Goal: Task Accomplishment & Management: Manage account settings

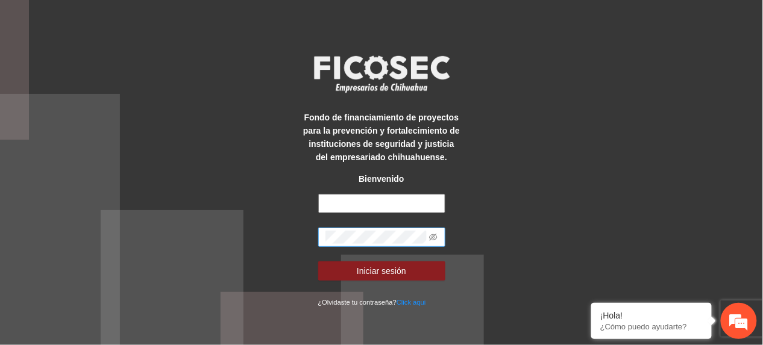
type input "**********"
click at [178, 222] on div "**********" at bounding box center [381, 172] width 763 height 345
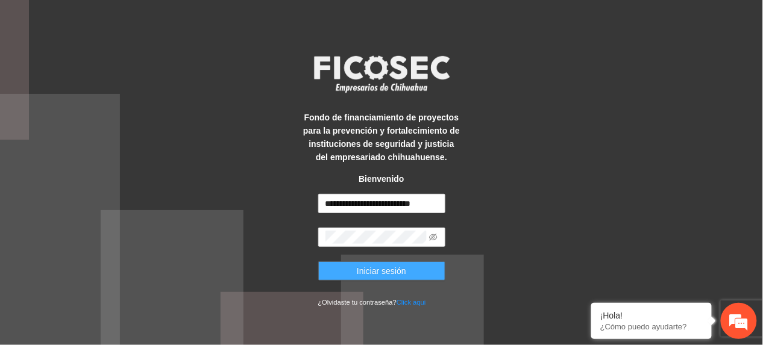
click at [360, 273] on span "Iniciar sesión" at bounding box center [381, 271] width 49 height 13
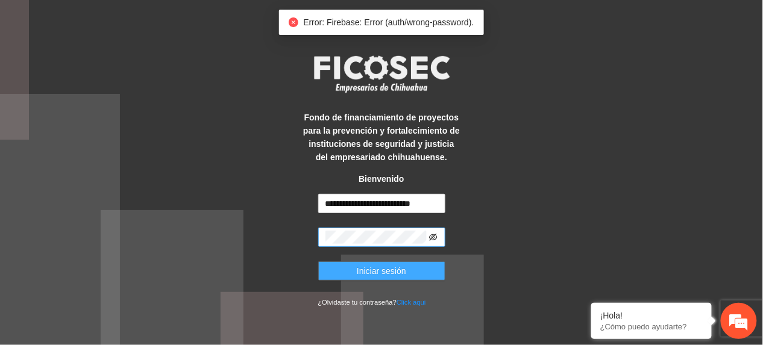
click at [432, 241] on icon "eye-invisible" at bounding box center [433, 237] width 8 height 8
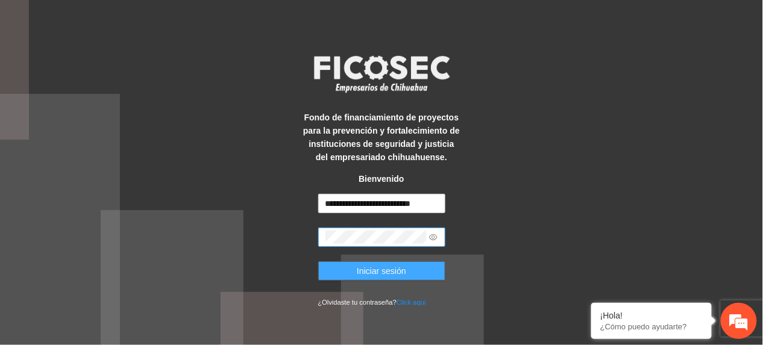
click at [391, 276] on span "Iniciar sesión" at bounding box center [381, 271] width 49 height 13
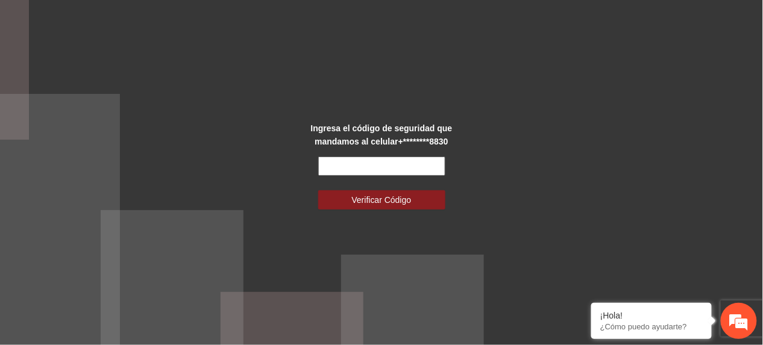
click at [430, 166] on input "text" at bounding box center [381, 166] width 127 height 19
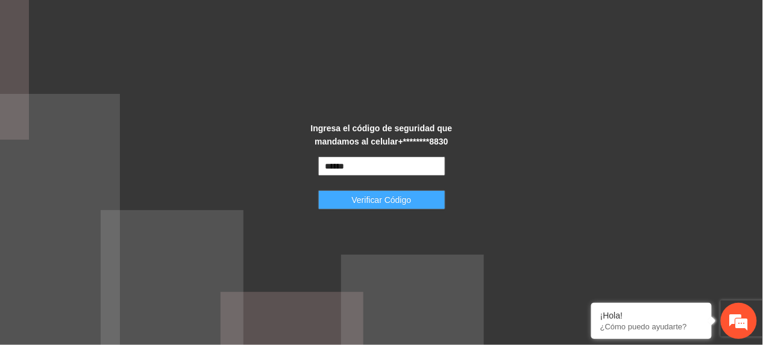
type input "******"
click at [403, 198] on span "Verificar Código" at bounding box center [382, 200] width 60 height 13
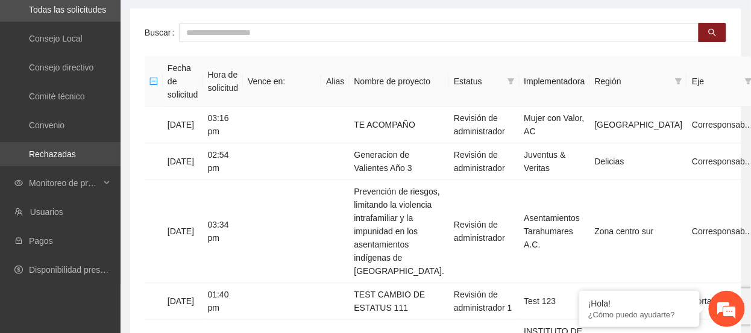
scroll to position [80, 0]
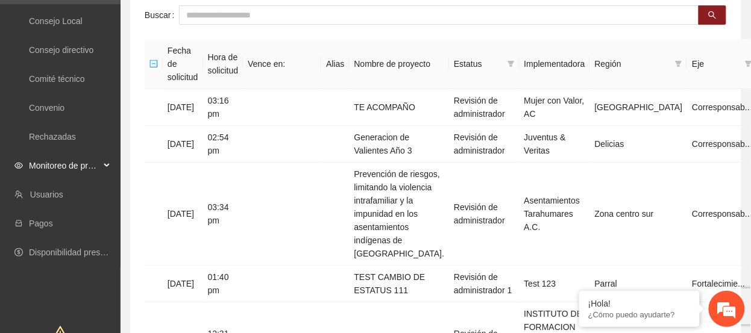
click at [52, 172] on span "Monitoreo de proyectos" at bounding box center [64, 166] width 71 height 24
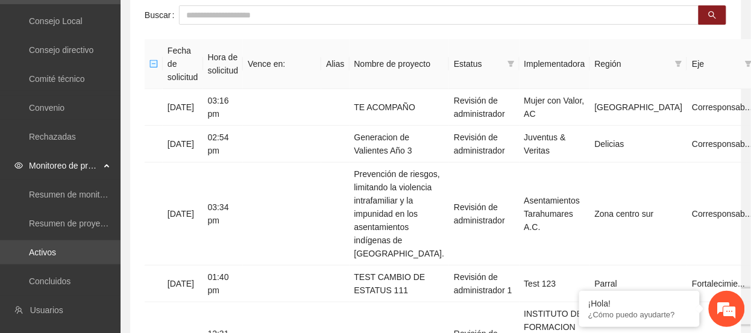
click at [44, 254] on link "Activos" at bounding box center [42, 253] width 27 height 10
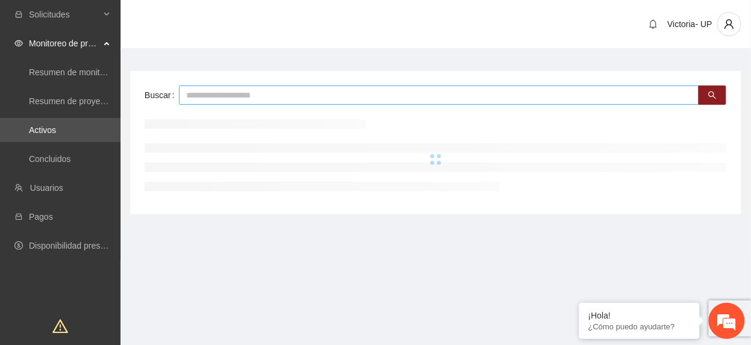
click at [283, 87] on input "text" at bounding box center [439, 95] width 520 height 19
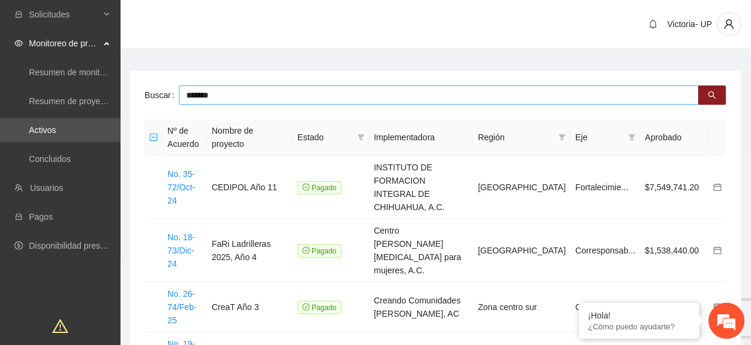
type input "*******"
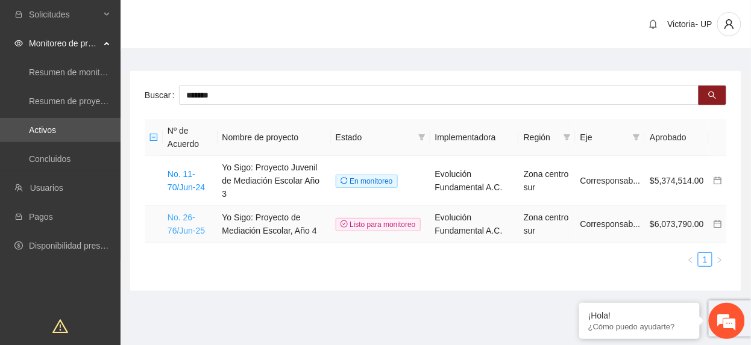
click at [184, 215] on link "No. 26-76/Jun-25" at bounding box center [186, 224] width 37 height 23
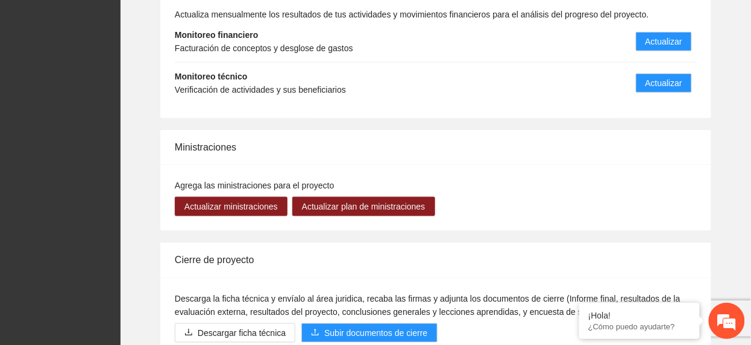
scroll to position [1366, 0]
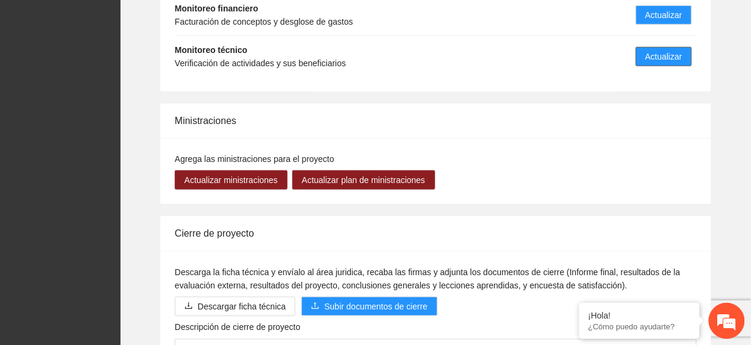
click at [678, 47] on button "Actualizar" at bounding box center [664, 56] width 56 height 19
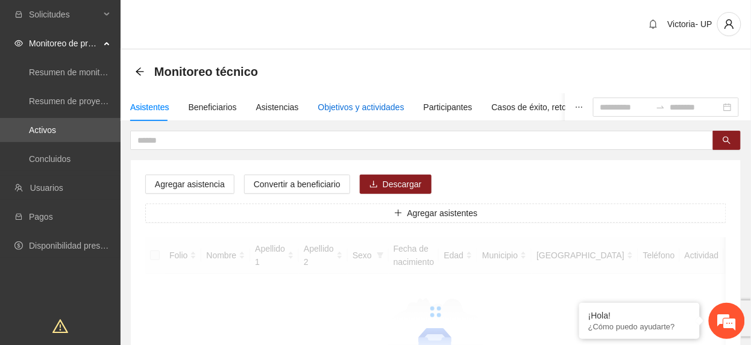
click at [335, 102] on div "Objetivos y actividades" at bounding box center [361, 107] width 86 height 13
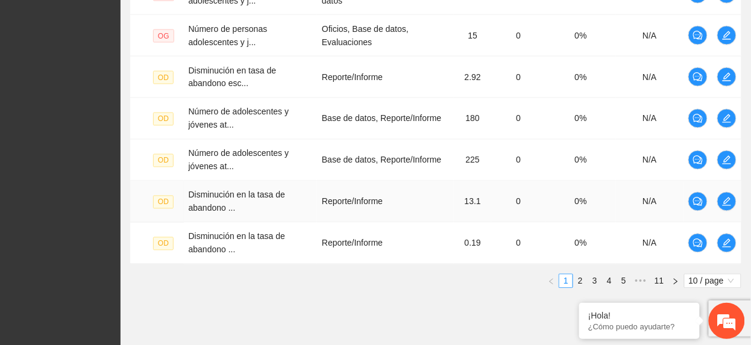
scroll to position [482, 0]
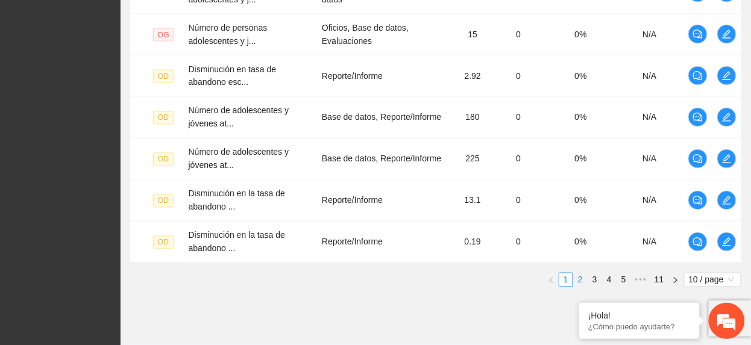
click at [581, 280] on link "2" at bounding box center [580, 280] width 13 height 13
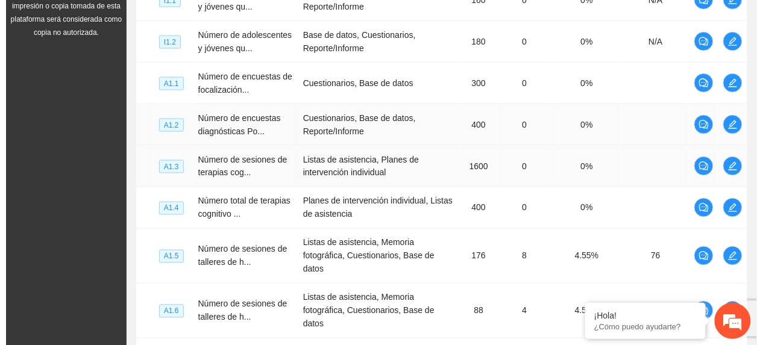
scroll to position [401, 0]
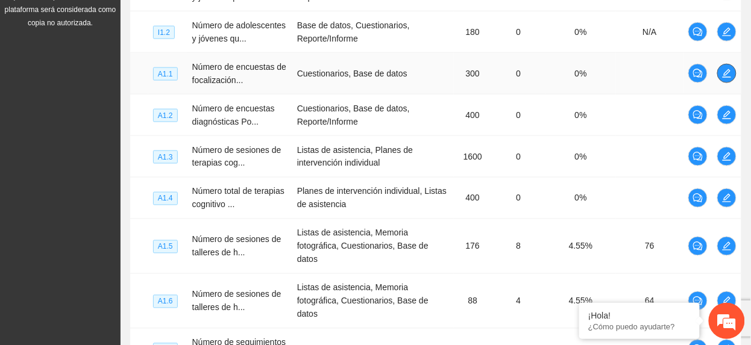
click at [729, 75] on icon "edit" at bounding box center [727, 74] width 10 height 10
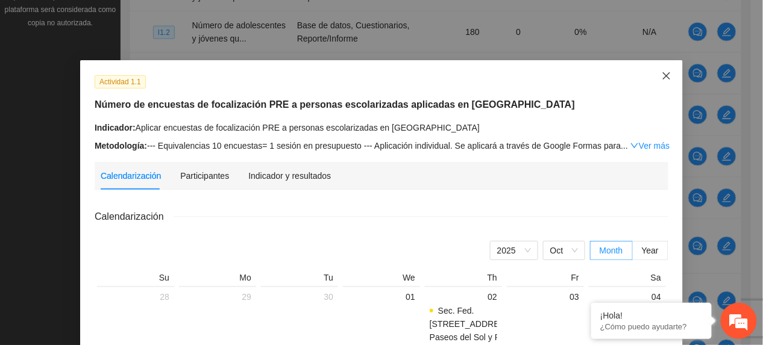
click at [667, 78] on span "Close" at bounding box center [666, 76] width 33 height 33
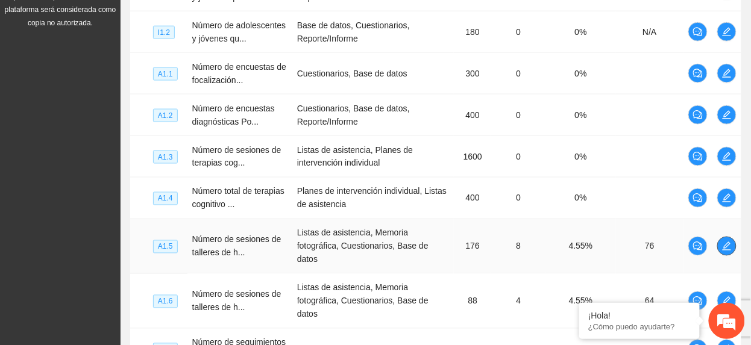
click at [726, 250] on icon "edit" at bounding box center [727, 246] width 8 height 8
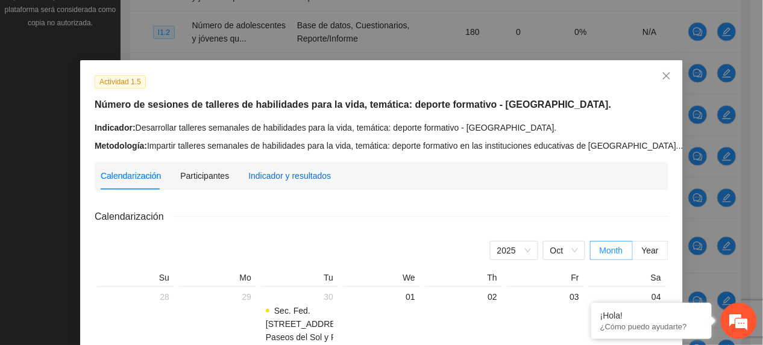
click at [312, 181] on div "Indicador y resultados" at bounding box center [289, 175] width 83 height 13
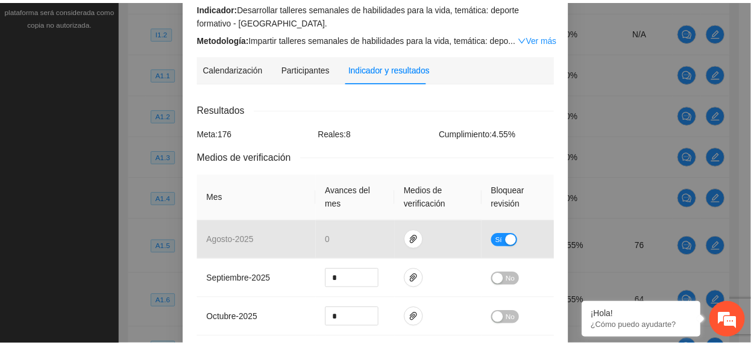
scroll to position [0, 0]
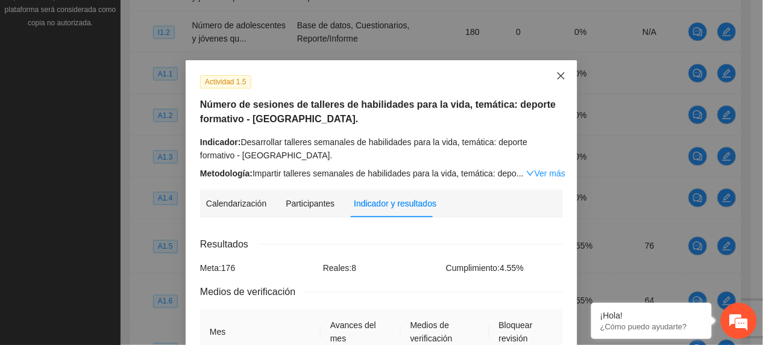
click at [550, 78] on span "Close" at bounding box center [561, 76] width 33 height 33
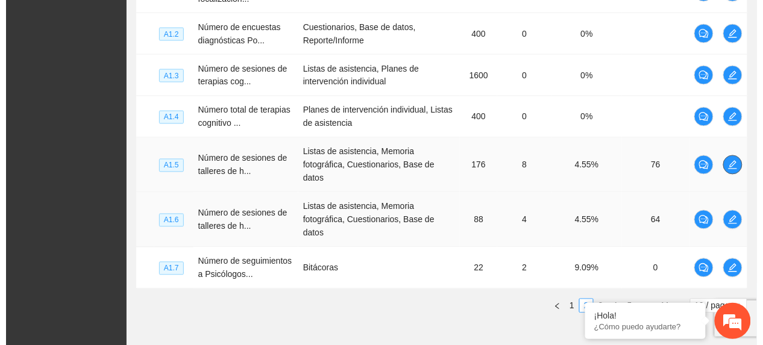
scroll to position [558, 0]
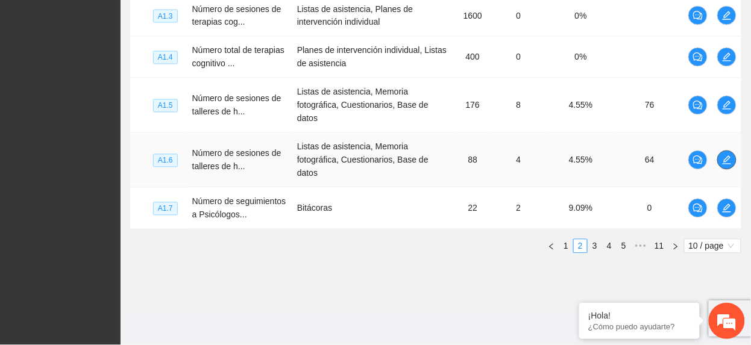
click at [731, 156] on span "edit" at bounding box center [727, 161] width 18 height 10
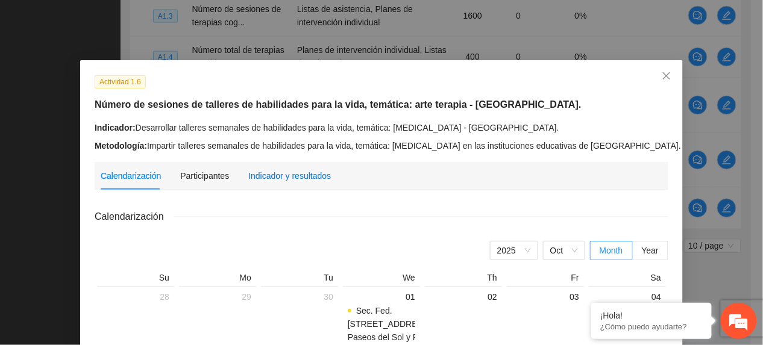
click at [259, 172] on div "Indicador y resultados" at bounding box center [289, 175] width 83 height 13
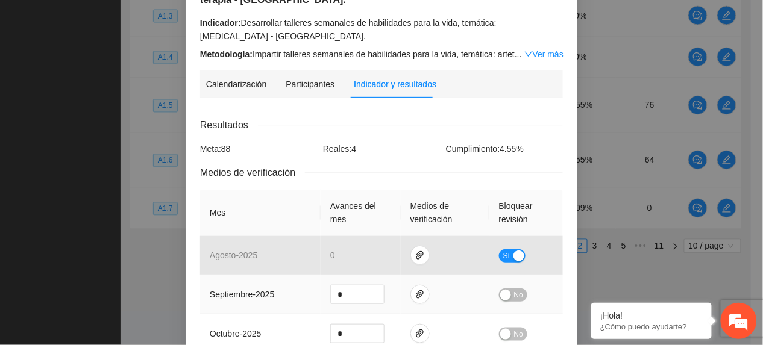
scroll to position [0, 0]
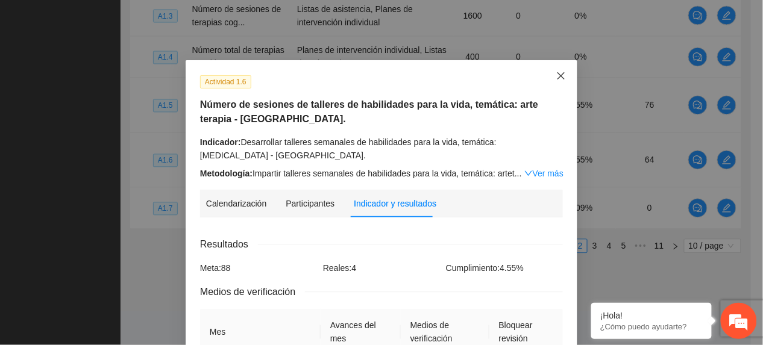
drag, startPoint x: 556, startPoint y: 78, endPoint x: 574, endPoint y: 119, distance: 45.4
click at [558, 78] on icon "close" at bounding box center [561, 75] width 7 height 7
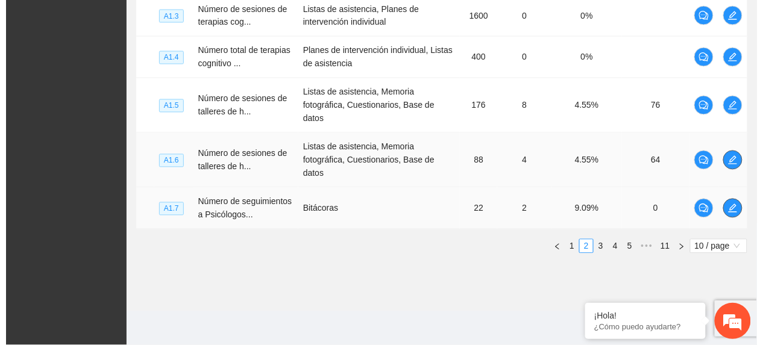
scroll to position [558, 0]
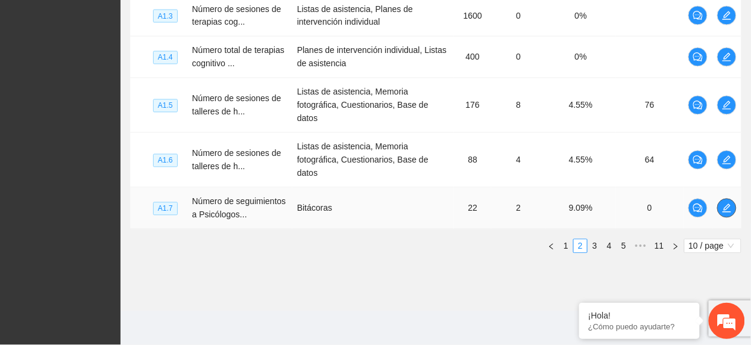
click at [721, 204] on span "edit" at bounding box center [727, 209] width 18 height 10
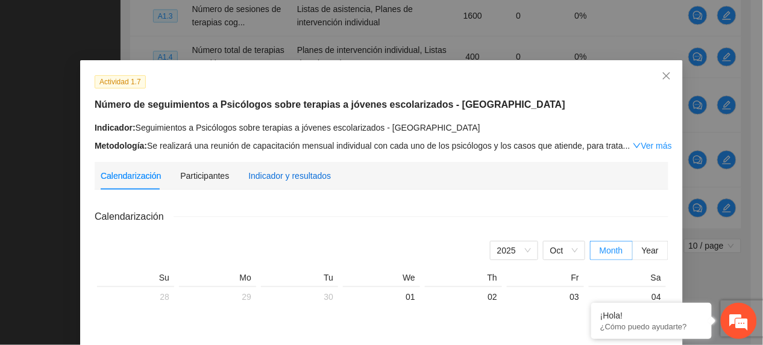
click at [291, 174] on div "Indicador y resultados" at bounding box center [289, 175] width 83 height 13
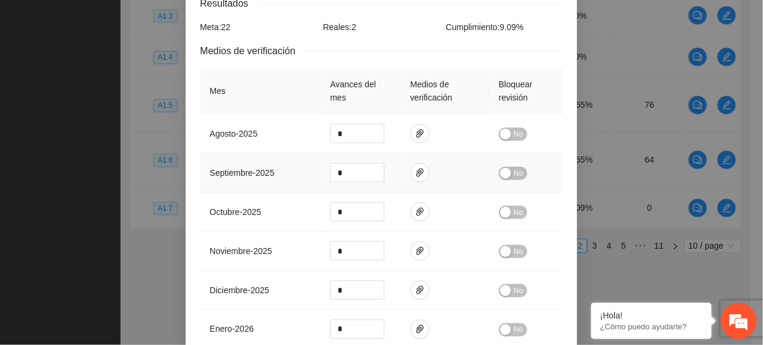
scroll to position [0, 0]
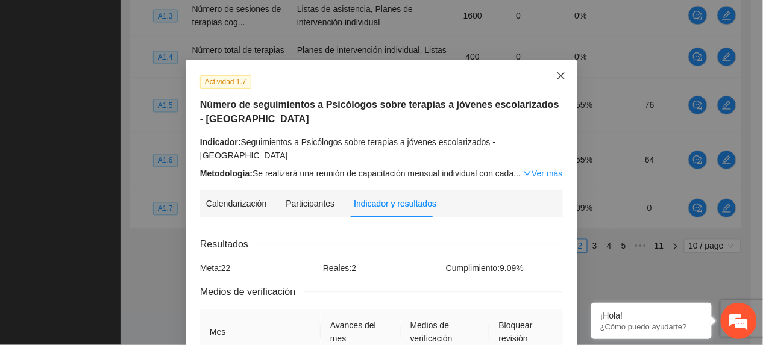
click at [556, 85] on span "Close" at bounding box center [561, 76] width 33 height 33
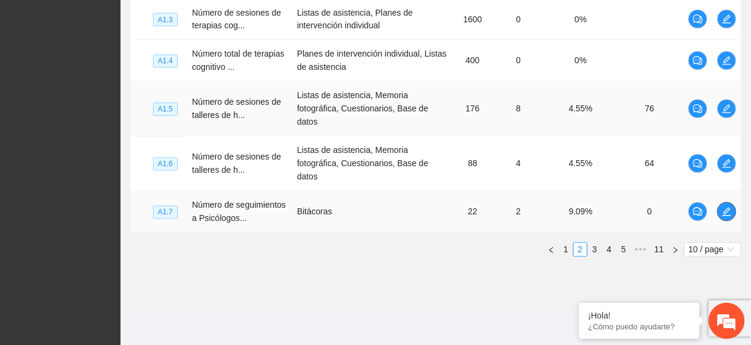
scroll to position [558, 0]
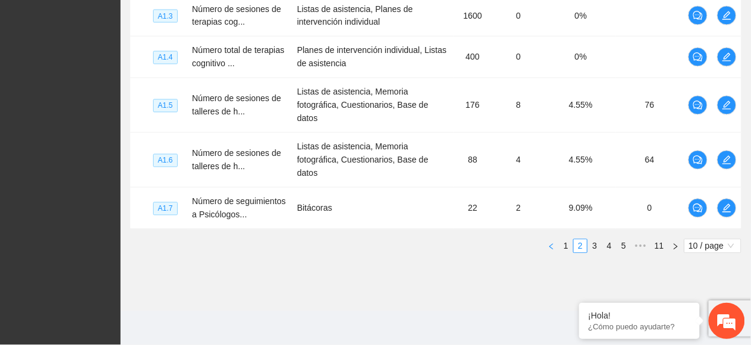
drag, startPoint x: 591, startPoint y: 250, endPoint x: 547, endPoint y: 242, distance: 44.0
click at [588, 252] on link "3" at bounding box center [594, 246] width 13 height 13
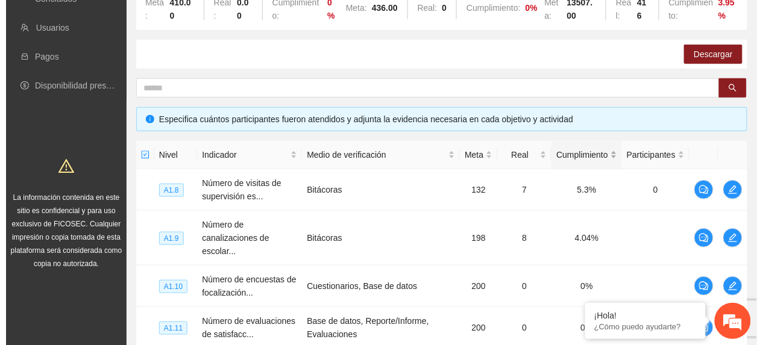
scroll to position [157, 0]
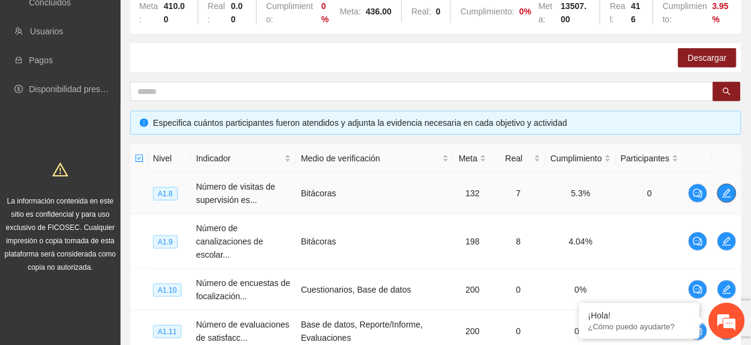
click at [721, 194] on span "edit" at bounding box center [727, 194] width 18 height 10
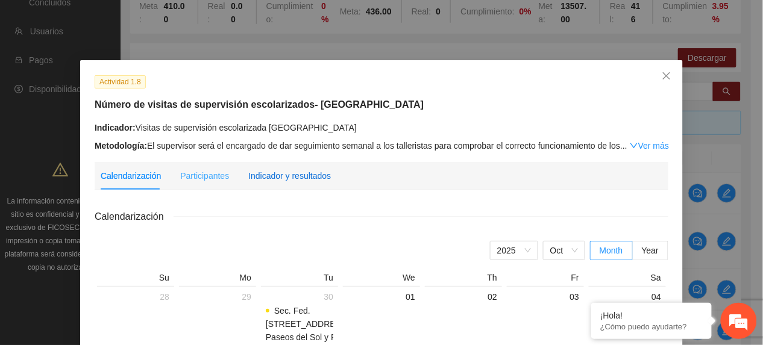
click at [295, 180] on div "Indicador y resultados" at bounding box center [289, 175] width 83 height 13
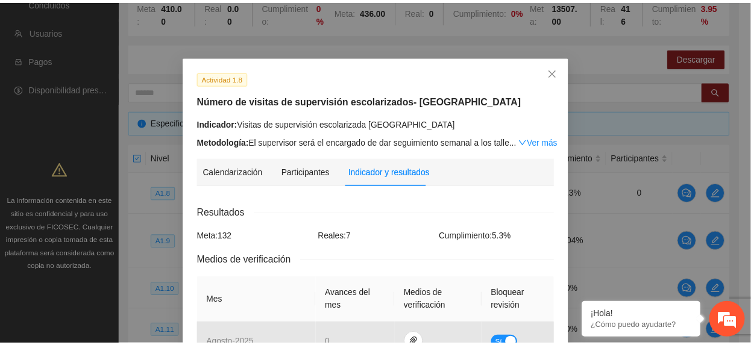
scroll to position [0, 0]
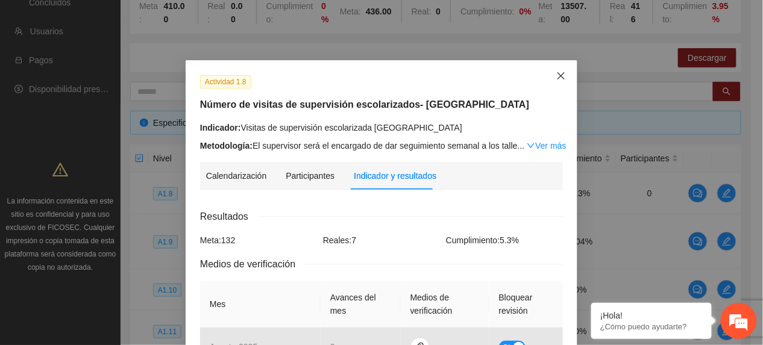
drag, startPoint x: 547, startPoint y: 80, endPoint x: 541, endPoint y: 84, distance: 7.7
click at [546, 81] on span "Close" at bounding box center [561, 76] width 33 height 33
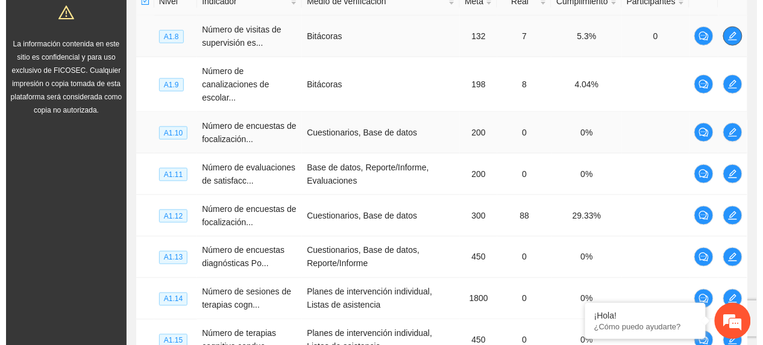
scroll to position [317, 0]
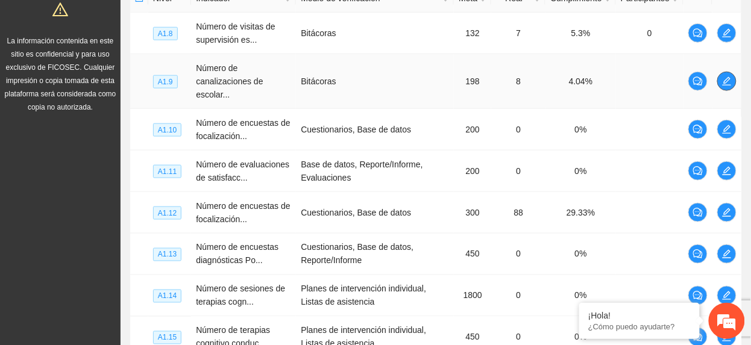
drag, startPoint x: 734, startPoint y: 83, endPoint x: 728, endPoint y: 87, distance: 6.9
click at [729, 87] on button "button" at bounding box center [726, 81] width 19 height 19
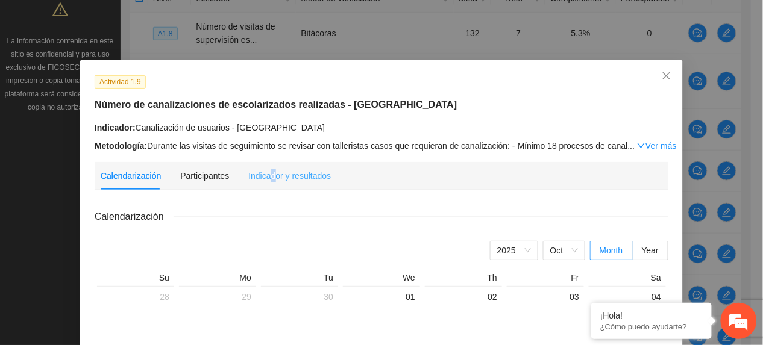
click at [265, 189] on div "Indicador y resultados" at bounding box center [289, 176] width 83 height 28
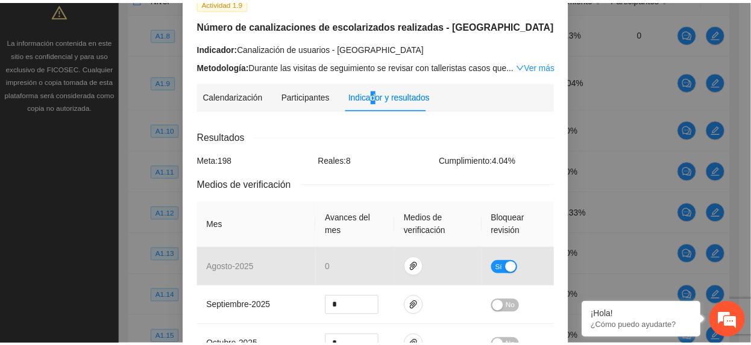
scroll to position [0, 0]
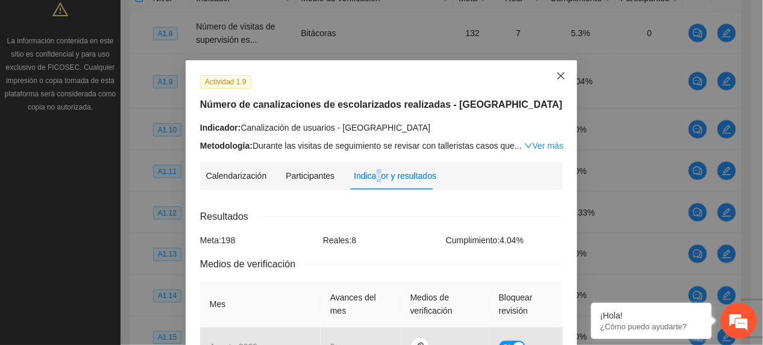
drag, startPoint x: 559, startPoint y: 72, endPoint x: 552, endPoint y: 76, distance: 8.1
click at [559, 72] on icon "close" at bounding box center [561, 76] width 10 height 10
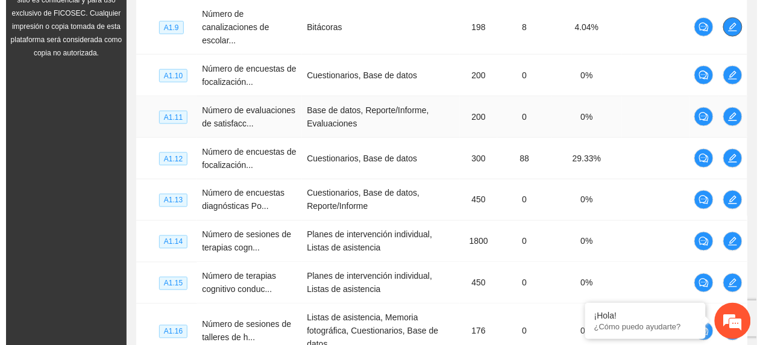
scroll to position [398, 0]
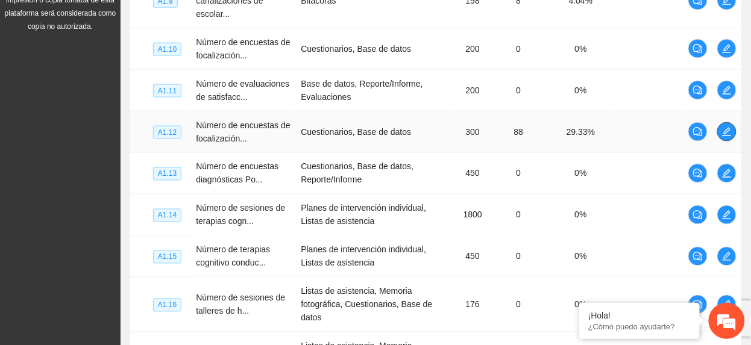
click at [728, 128] on button "button" at bounding box center [726, 131] width 19 height 19
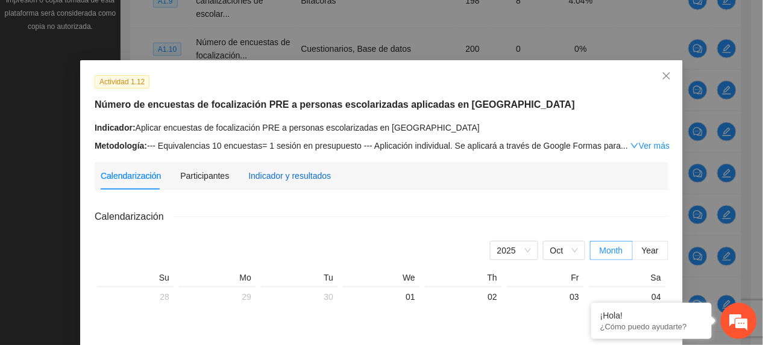
click at [298, 170] on div "Indicador y resultados" at bounding box center [289, 175] width 83 height 13
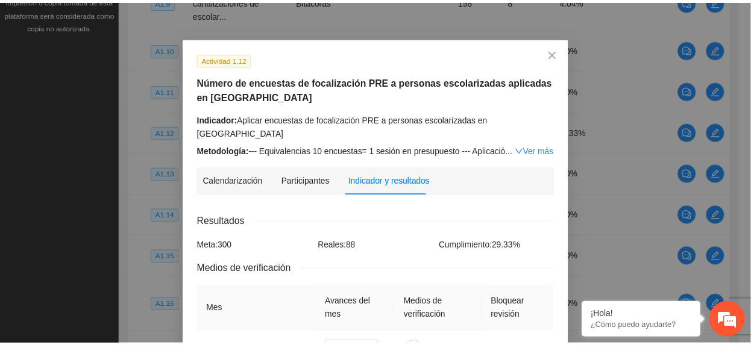
scroll to position [0, 0]
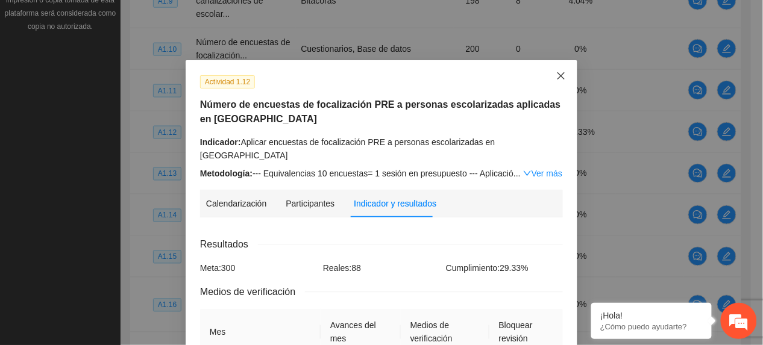
drag, startPoint x: 551, startPoint y: 73, endPoint x: 545, endPoint y: 80, distance: 9.4
click at [556, 74] on icon "close" at bounding box center [561, 76] width 10 height 10
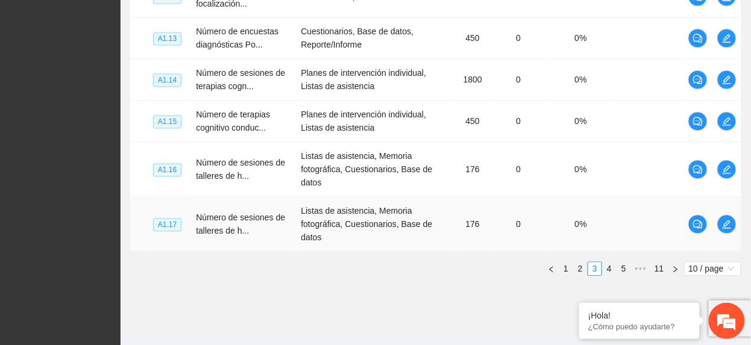
scroll to position [558, 0]
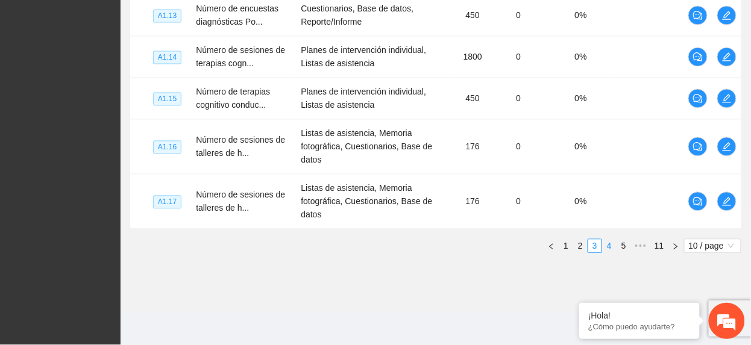
click at [602, 254] on div "Nivel Indicador Medio de verificación Meta Real Cumplimiento Participantes A1.8…" at bounding box center [435, 5] width 611 height 518
click at [604, 248] on link "4" at bounding box center [609, 246] width 13 height 13
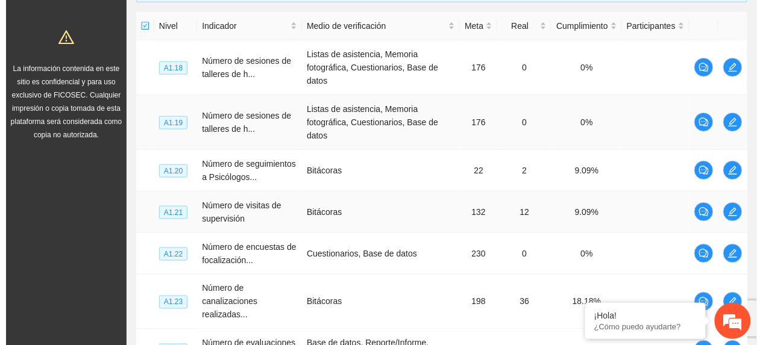
scroll to position [317, 0]
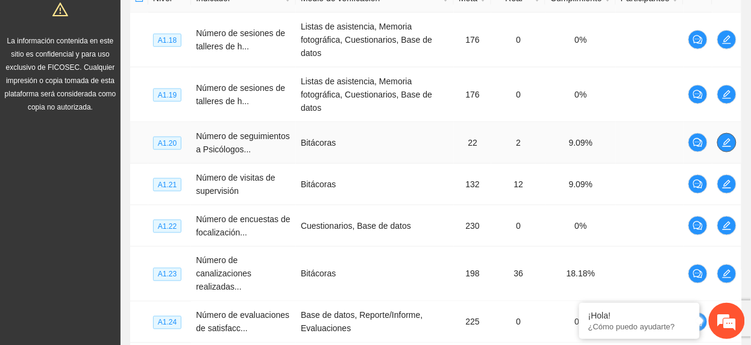
click at [726, 145] on icon "edit" at bounding box center [727, 143] width 10 height 10
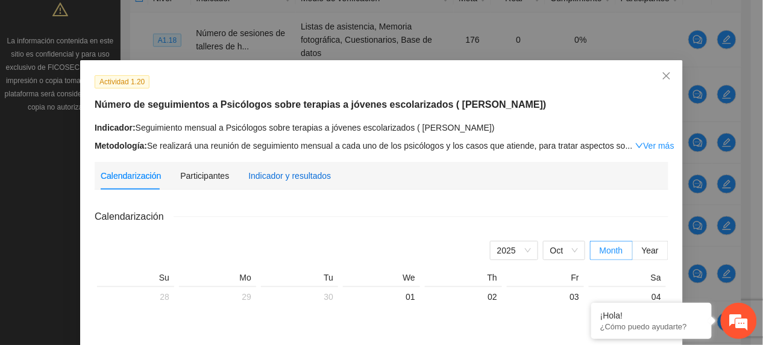
click at [271, 180] on div "Indicador y resultados" at bounding box center [289, 175] width 83 height 13
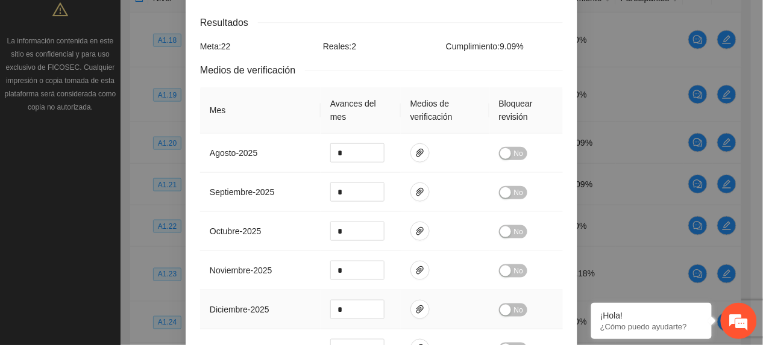
scroll to position [0, 0]
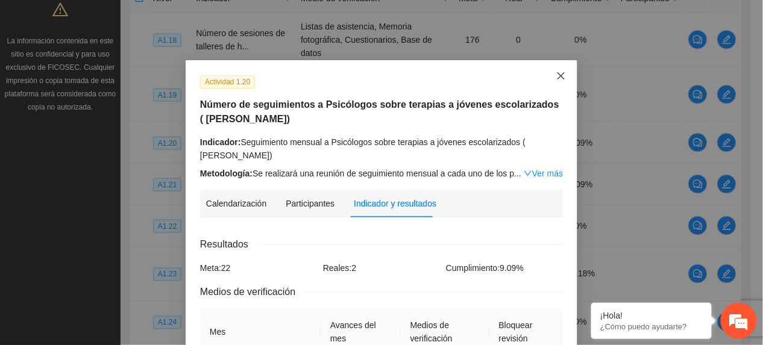
click at [556, 75] on icon "close" at bounding box center [561, 76] width 10 height 10
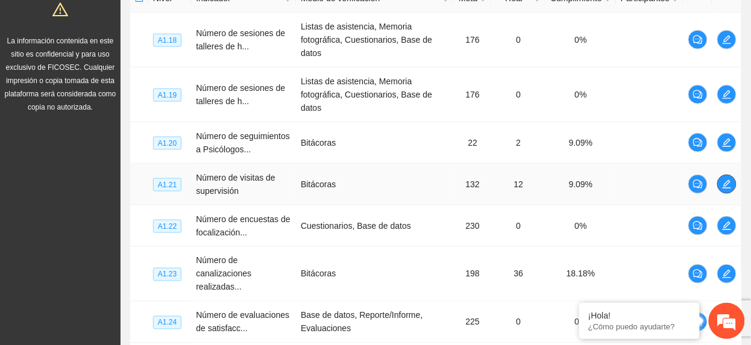
click at [723, 189] on icon "edit" at bounding box center [727, 184] width 8 height 8
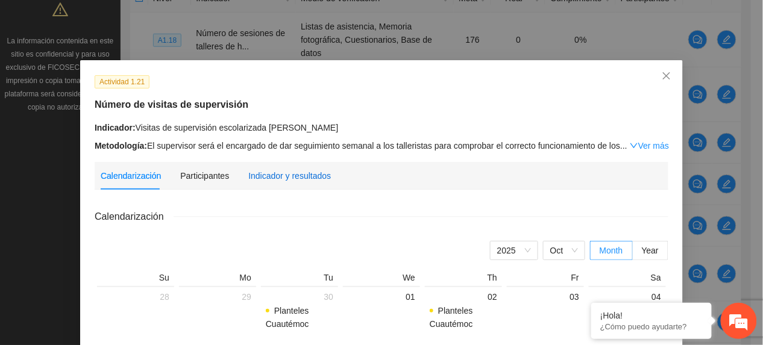
click at [248, 178] on div "Indicador y resultados" at bounding box center [289, 175] width 83 height 13
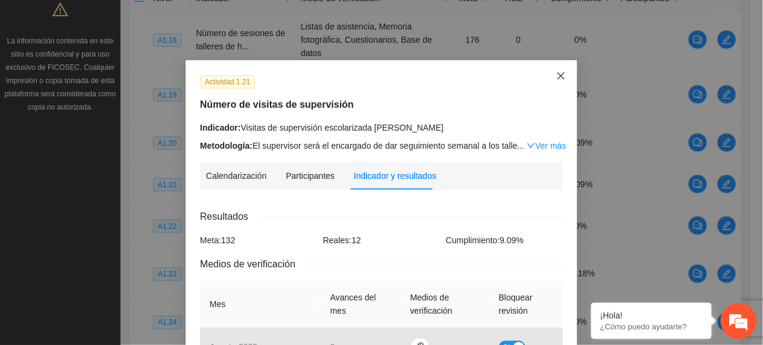
drag, startPoint x: 550, startPoint y: 77, endPoint x: 543, endPoint y: 82, distance: 8.7
click at [550, 77] on span "Close" at bounding box center [561, 76] width 33 height 33
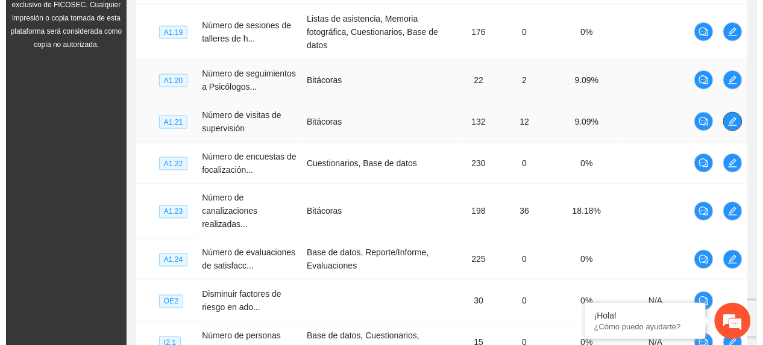
scroll to position [398, 0]
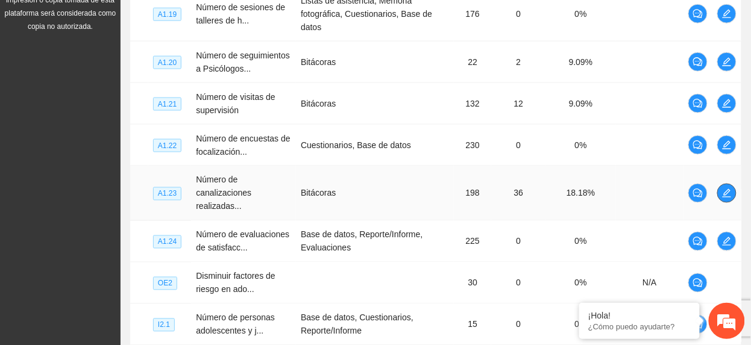
click at [726, 198] on icon "edit" at bounding box center [727, 194] width 10 height 10
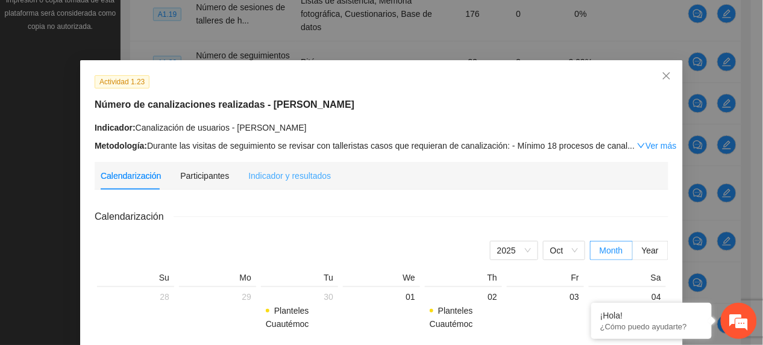
click at [282, 184] on div "Indicador y resultados" at bounding box center [289, 176] width 83 height 28
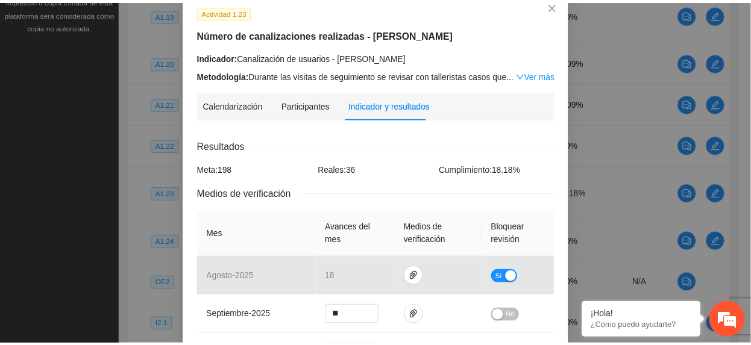
scroll to position [0, 0]
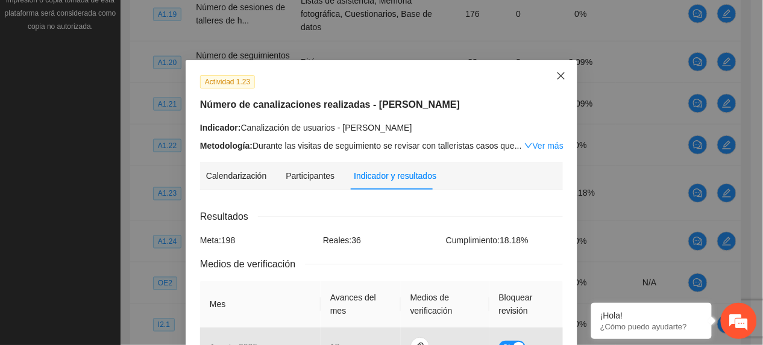
click at [559, 83] on span "Close" at bounding box center [561, 76] width 33 height 33
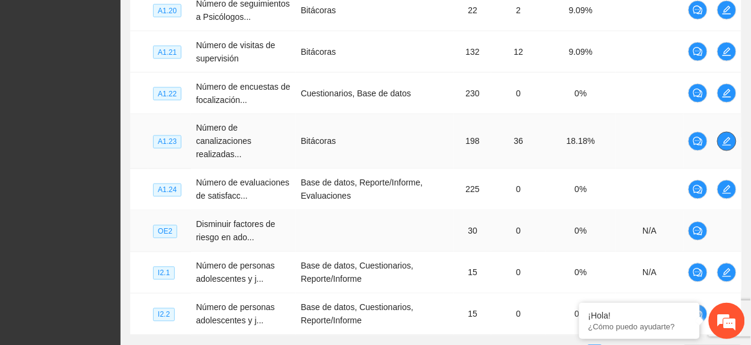
scroll to position [478, 0]
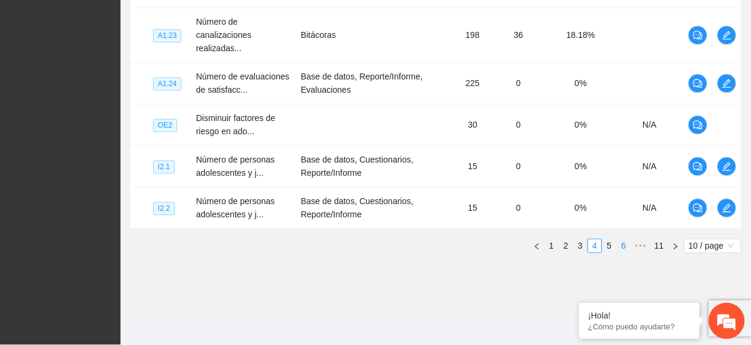
drag, startPoint x: 606, startPoint y: 256, endPoint x: 601, endPoint y: 251, distance: 7.3
click at [608, 253] on link "5" at bounding box center [609, 246] width 13 height 13
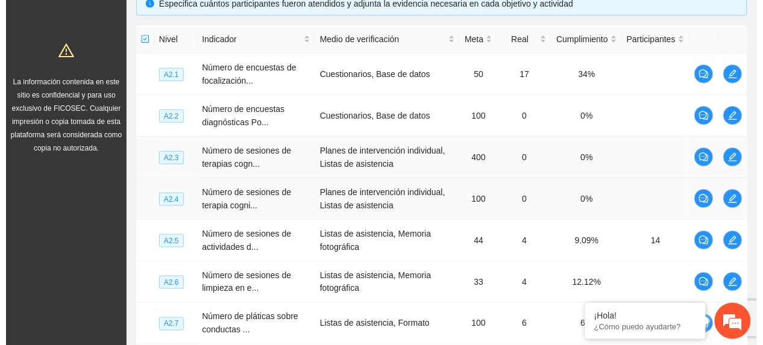
scroll to position [277, 0]
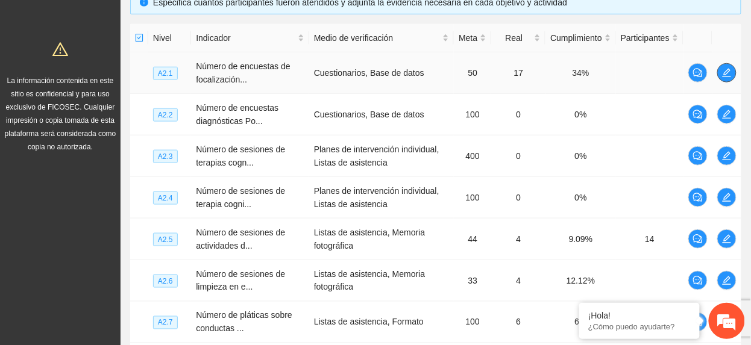
click at [734, 68] on button "button" at bounding box center [726, 72] width 19 height 19
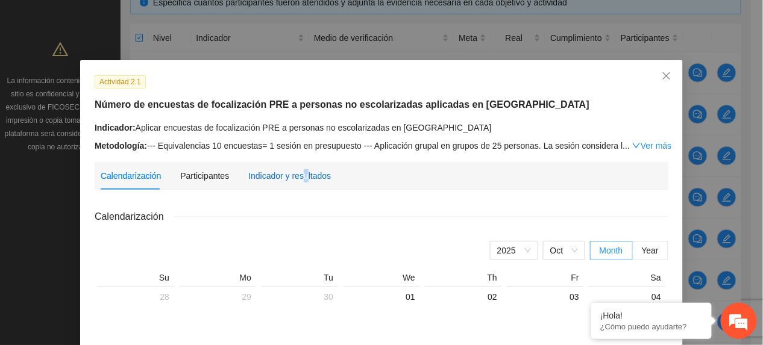
click at [298, 170] on div "Indicador y resultados" at bounding box center [289, 175] width 83 height 13
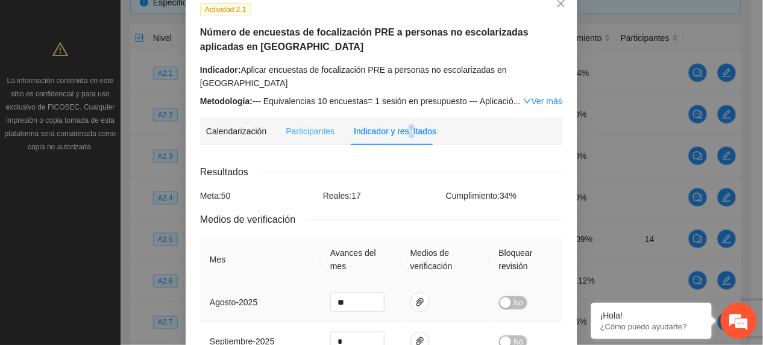
scroll to position [0, 0]
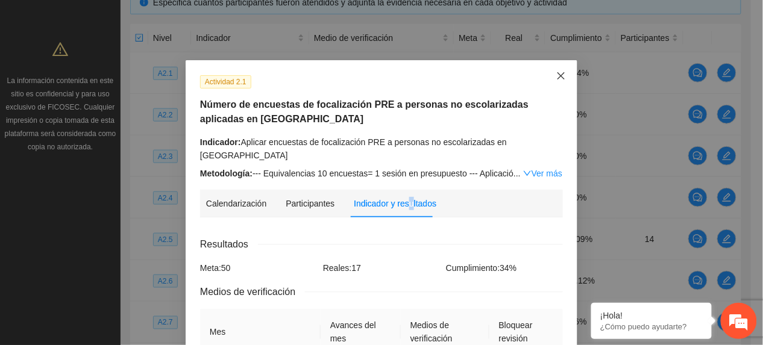
drag, startPoint x: 548, startPoint y: 71, endPoint x: 543, endPoint y: 78, distance: 9.0
click at [548, 72] on span "Close" at bounding box center [561, 76] width 33 height 33
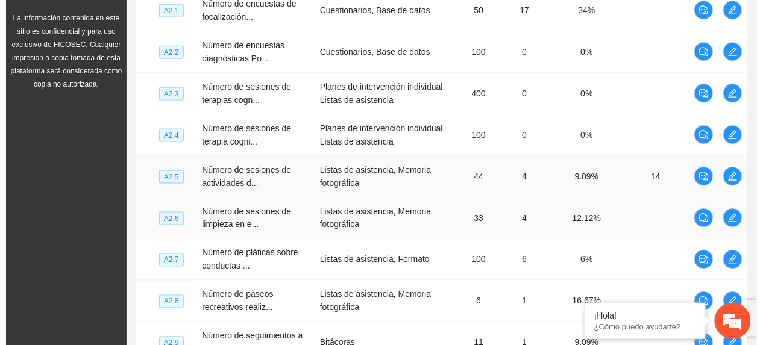
scroll to position [357, 0]
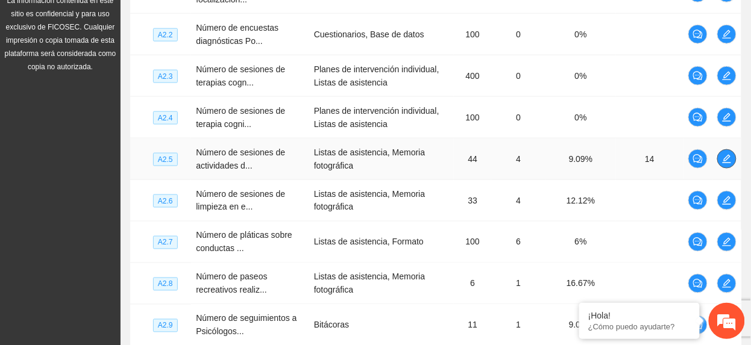
click at [726, 163] on icon "edit" at bounding box center [727, 159] width 10 height 10
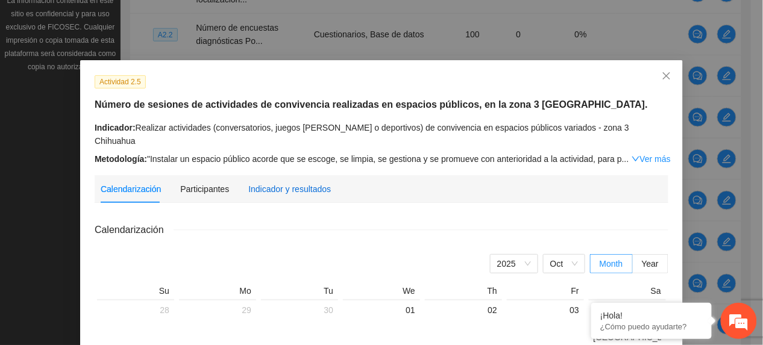
click at [271, 183] on div "Indicador y resultados" at bounding box center [289, 189] width 83 height 13
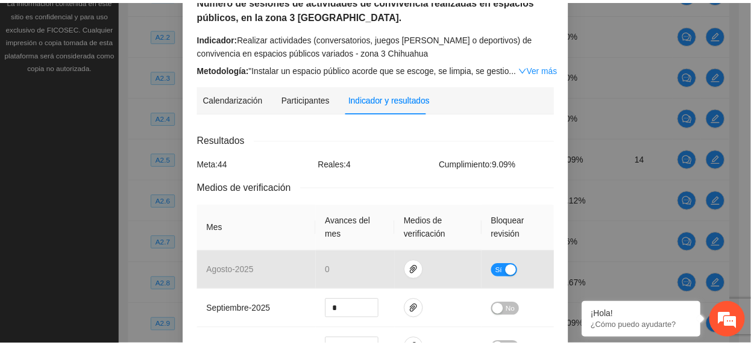
scroll to position [0, 0]
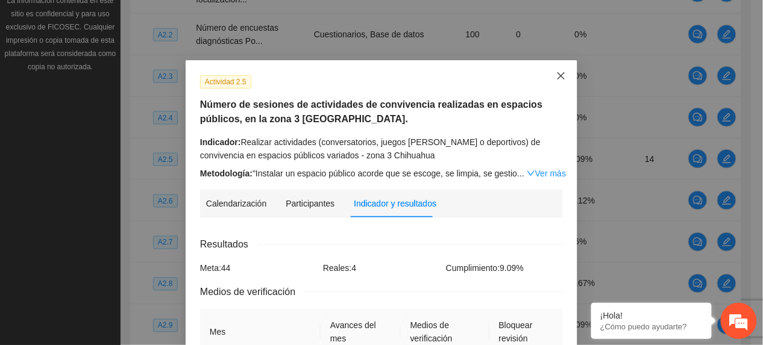
click at [548, 77] on span "Close" at bounding box center [561, 76] width 33 height 33
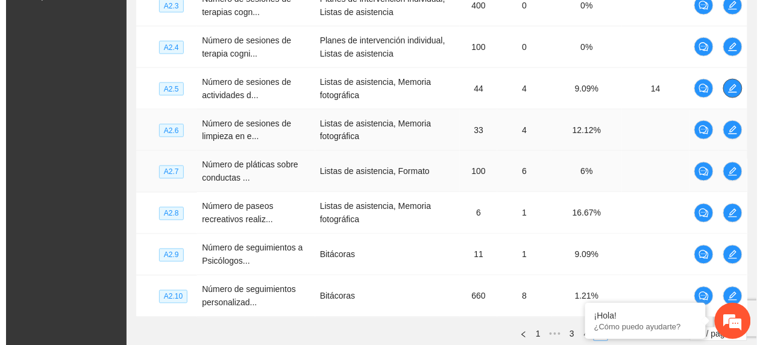
scroll to position [438, 0]
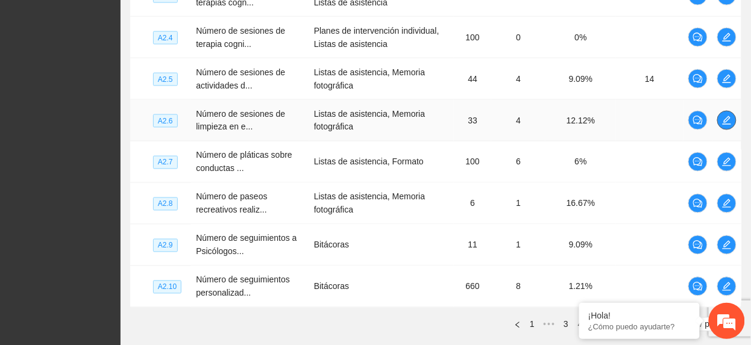
click at [728, 124] on icon "edit" at bounding box center [727, 121] width 10 height 10
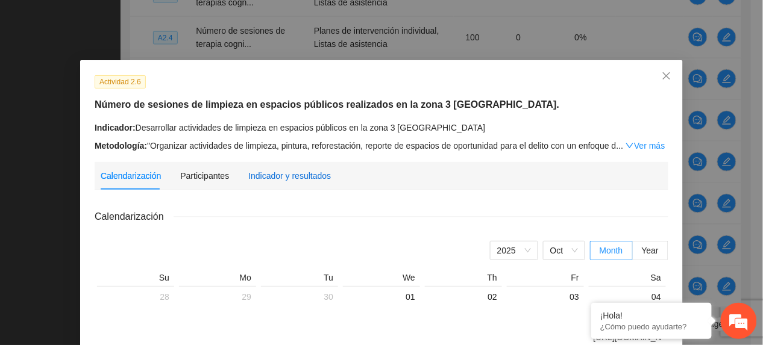
click at [254, 180] on div "Indicador y resultados" at bounding box center [289, 175] width 83 height 13
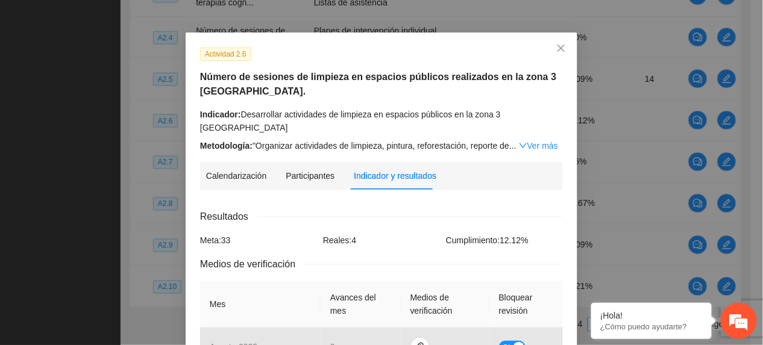
scroll to position [0, 0]
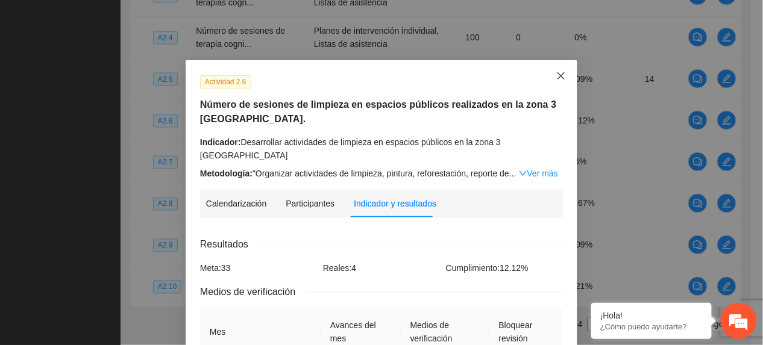
click at [556, 72] on icon "close" at bounding box center [561, 76] width 10 height 10
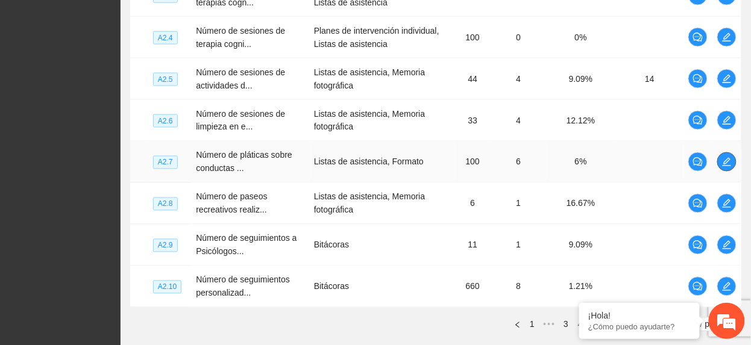
click at [725, 163] on icon "edit" at bounding box center [727, 162] width 10 height 10
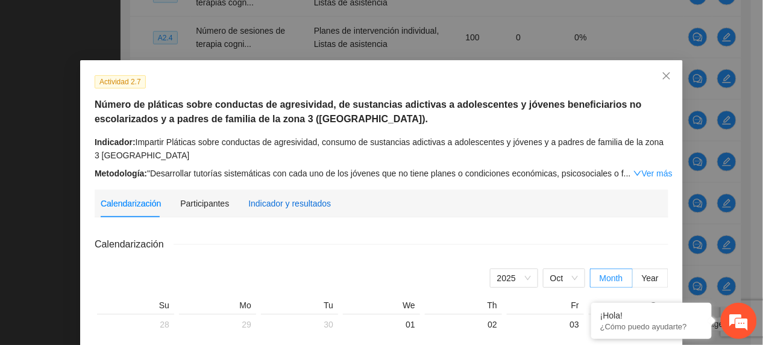
click at [286, 203] on div "Indicador y resultados" at bounding box center [289, 203] width 83 height 13
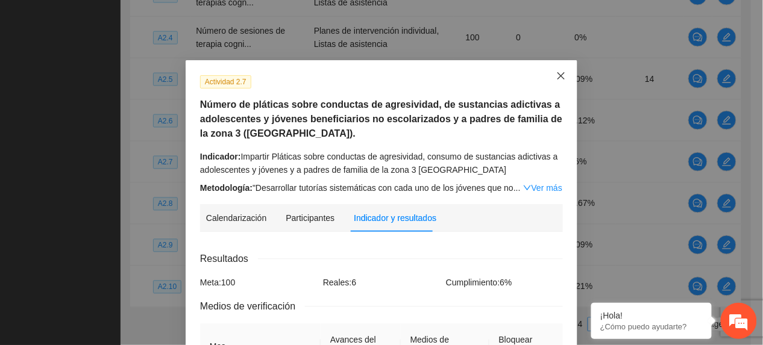
drag, startPoint x: 555, startPoint y: 75, endPoint x: 550, endPoint y: 81, distance: 6.9
click at [558, 78] on icon "close" at bounding box center [561, 75] width 7 height 7
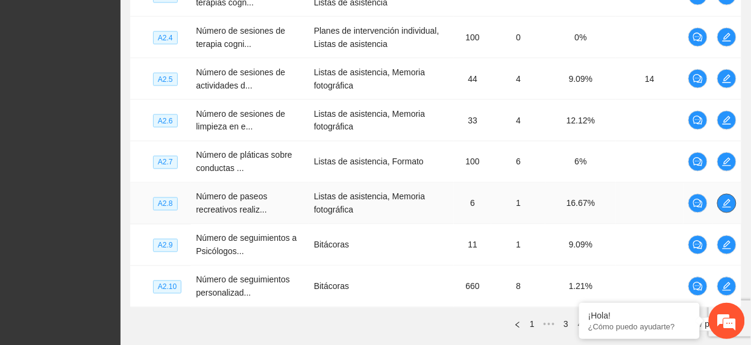
click at [727, 208] on icon "edit" at bounding box center [727, 204] width 10 height 10
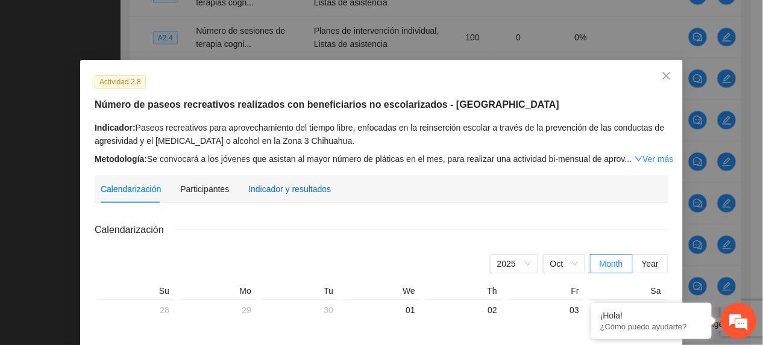
click at [281, 192] on div "Indicador y resultados" at bounding box center [289, 189] width 83 height 13
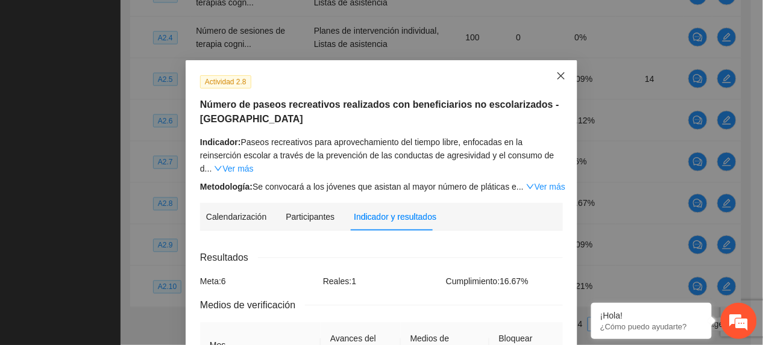
drag, startPoint x: 557, startPoint y: 83, endPoint x: 550, endPoint y: 93, distance: 12.5
click at [556, 83] on span "Close" at bounding box center [561, 76] width 33 height 33
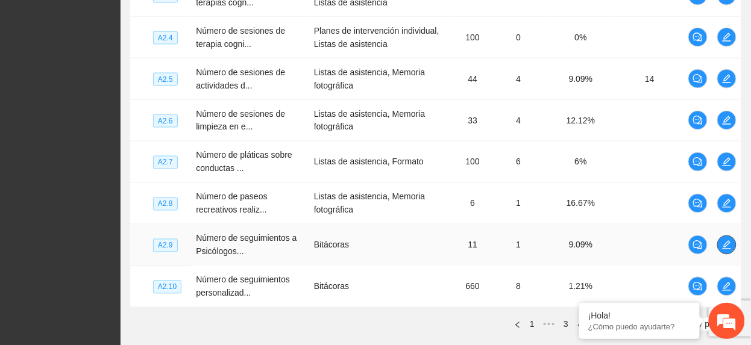
click at [726, 253] on button "button" at bounding box center [726, 245] width 19 height 19
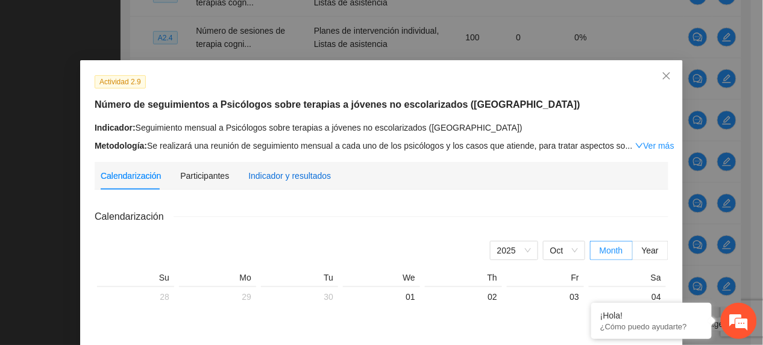
click at [251, 178] on div "Indicador y resultados" at bounding box center [289, 175] width 83 height 13
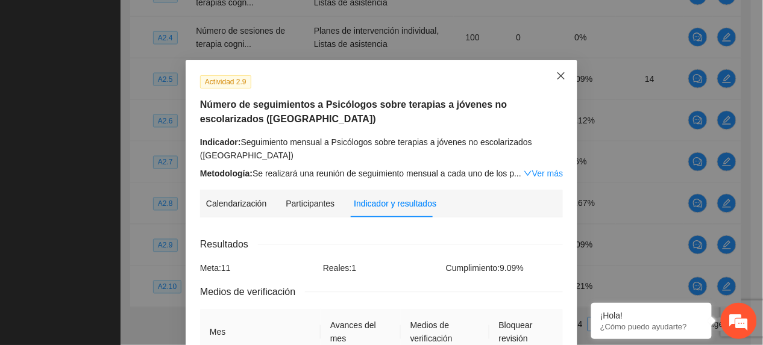
drag, startPoint x: 553, startPoint y: 66, endPoint x: 529, endPoint y: 64, distance: 24.2
click at [552, 66] on span "Close" at bounding box center [561, 76] width 33 height 33
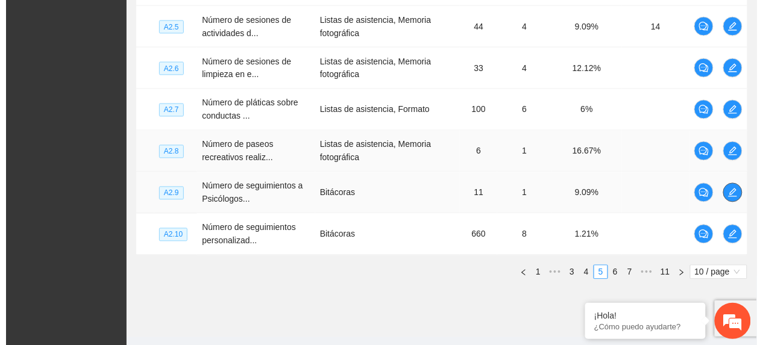
scroll to position [518, 0]
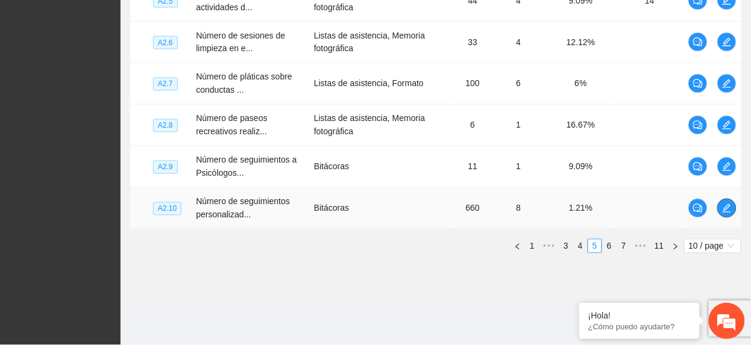
click at [722, 209] on icon "edit" at bounding box center [727, 209] width 10 height 10
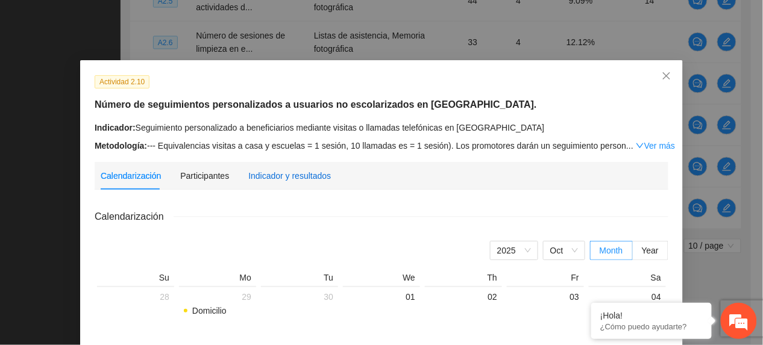
click at [285, 174] on div "Indicador y resultados" at bounding box center [289, 175] width 83 height 13
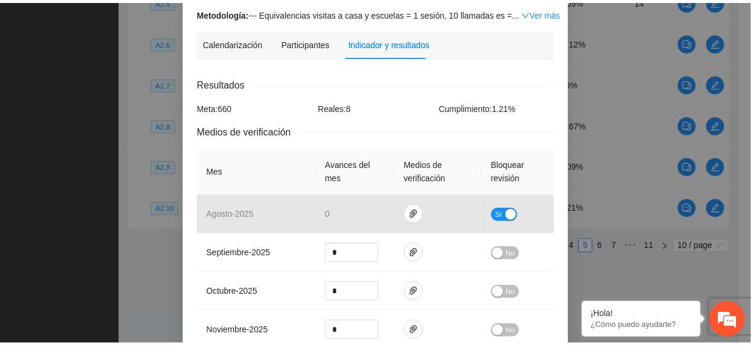
scroll to position [0, 0]
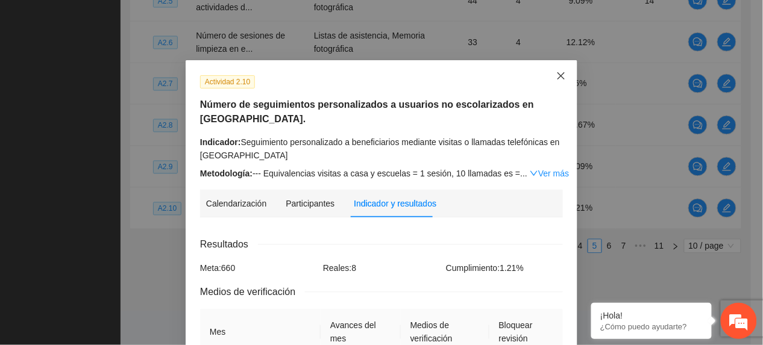
drag, startPoint x: 550, startPoint y: 78, endPoint x: 632, endPoint y: 264, distance: 202.7
click at [550, 82] on span "Close" at bounding box center [561, 76] width 33 height 33
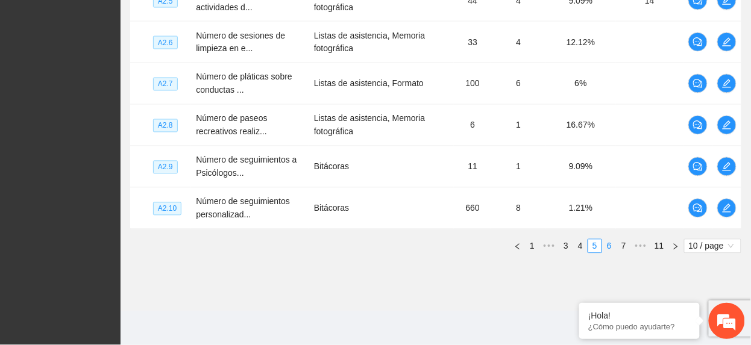
click at [606, 249] on link "6" at bounding box center [609, 246] width 13 height 13
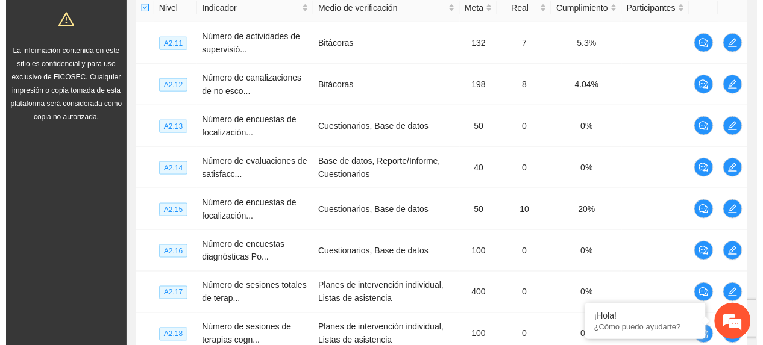
scroll to position [277, 0]
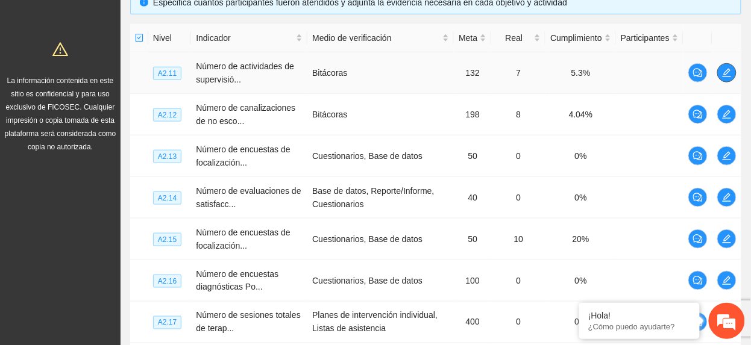
click at [729, 70] on icon "edit" at bounding box center [727, 73] width 10 height 10
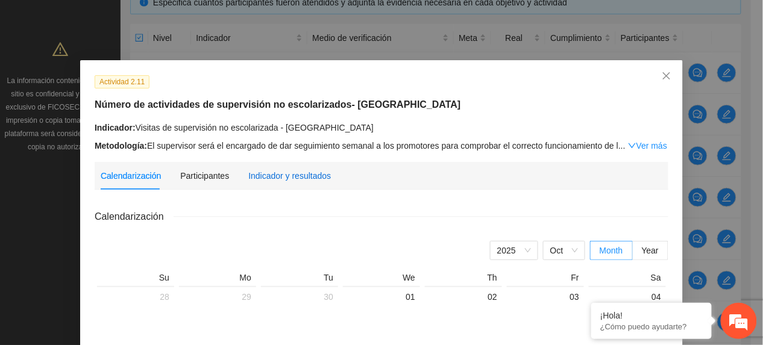
click at [300, 177] on div "Indicador y resultados" at bounding box center [289, 175] width 83 height 13
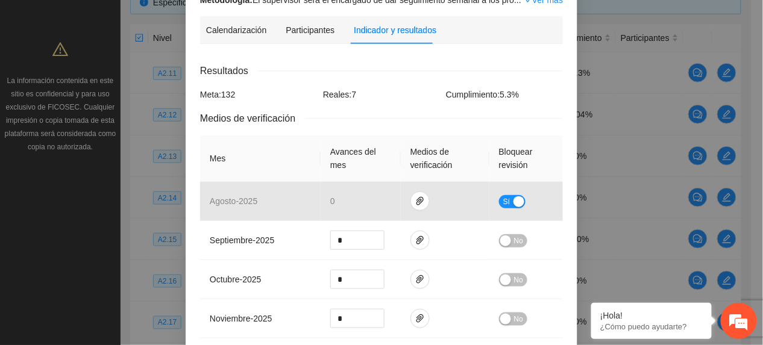
scroll to position [0, 0]
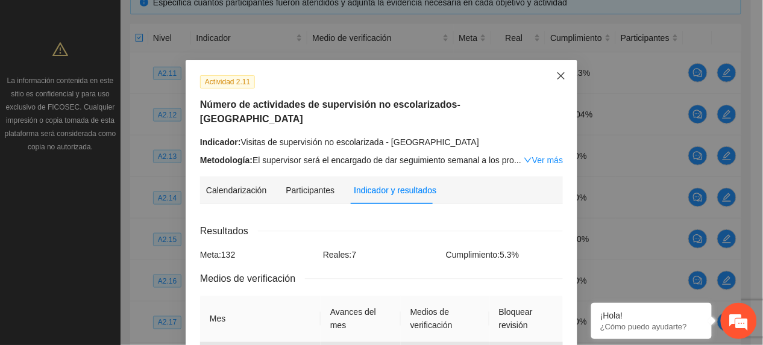
click at [553, 87] on span "Close" at bounding box center [561, 76] width 33 height 33
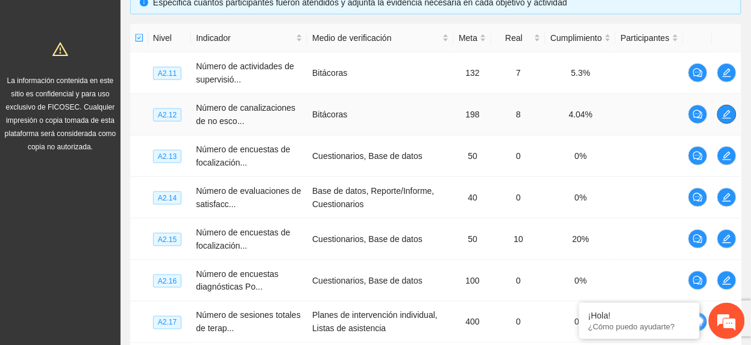
click at [729, 116] on icon "edit" at bounding box center [727, 115] width 10 height 10
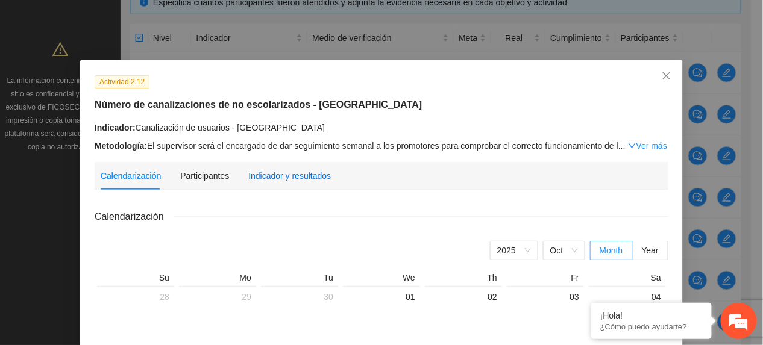
click at [252, 169] on div "Indicador y resultados" at bounding box center [289, 175] width 83 height 13
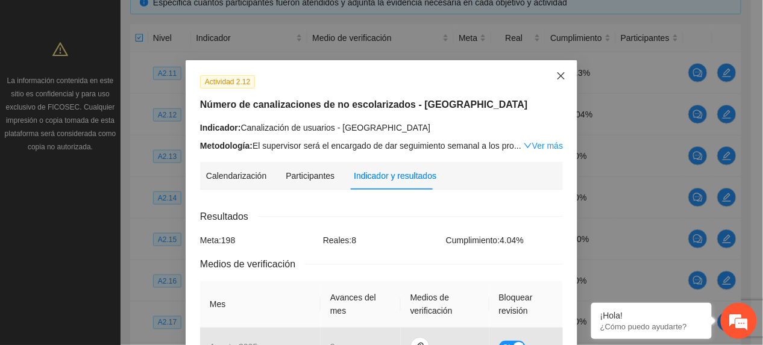
click at [558, 78] on icon "close" at bounding box center [561, 76] width 10 height 10
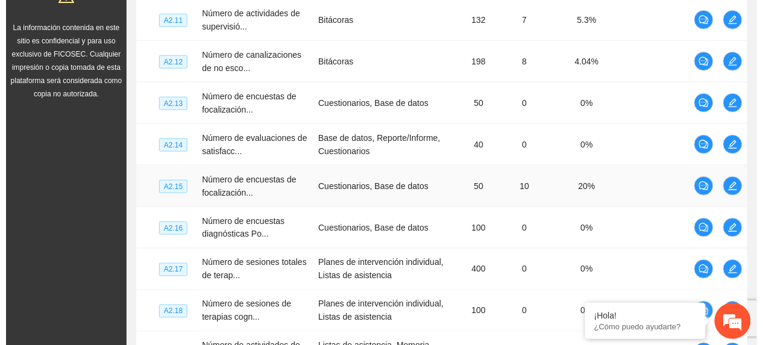
scroll to position [357, 0]
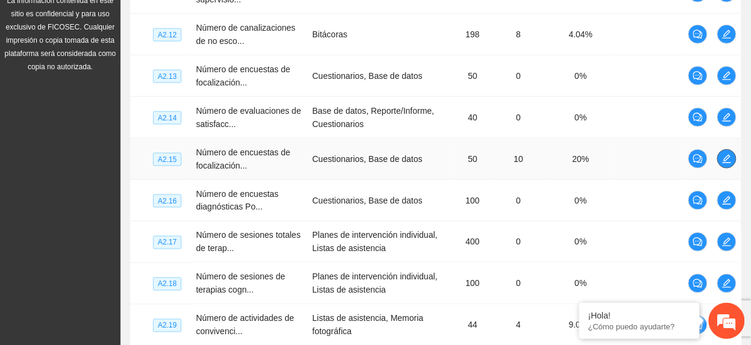
click at [732, 157] on span "edit" at bounding box center [727, 159] width 18 height 10
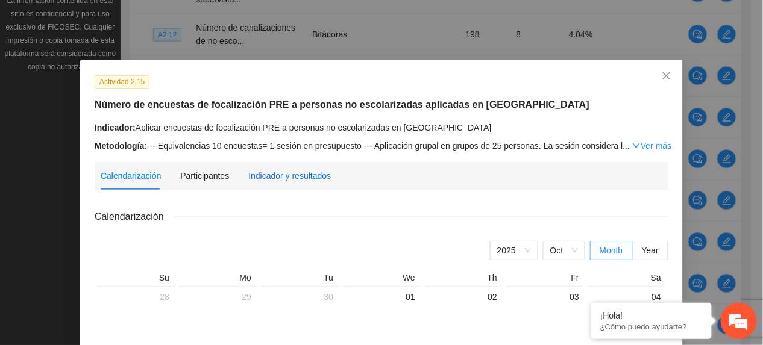
click at [292, 179] on div "Indicador y resultados" at bounding box center [289, 175] width 83 height 13
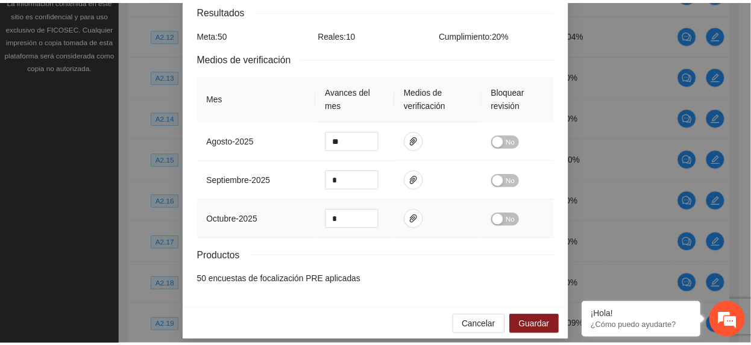
scroll to position [0, 0]
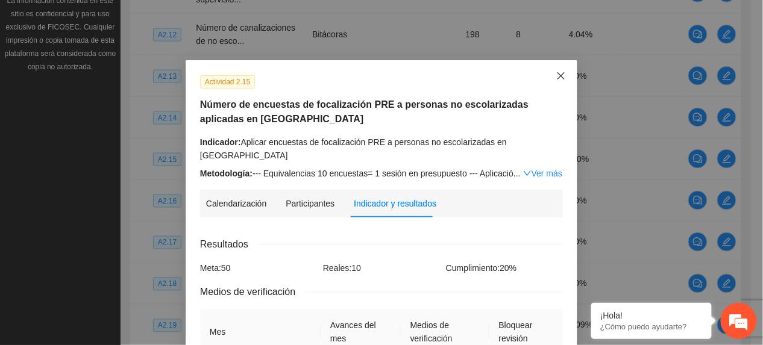
click at [556, 76] on icon "close" at bounding box center [561, 76] width 10 height 10
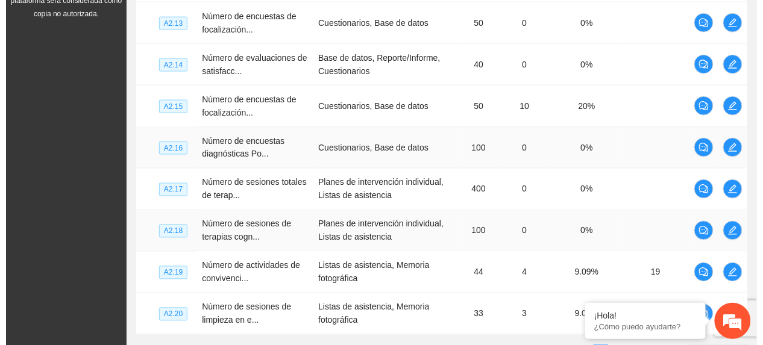
scroll to position [438, 0]
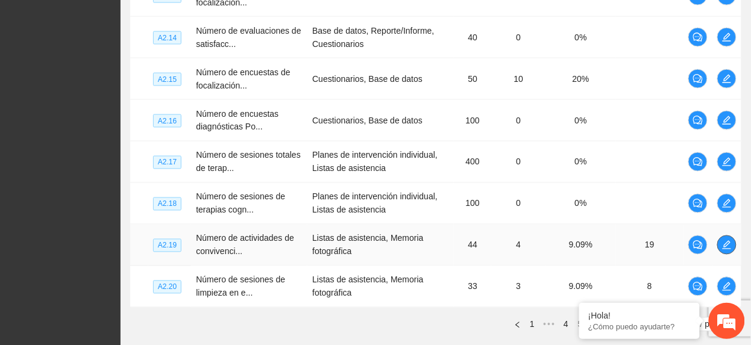
click at [734, 244] on span "edit" at bounding box center [727, 246] width 18 height 10
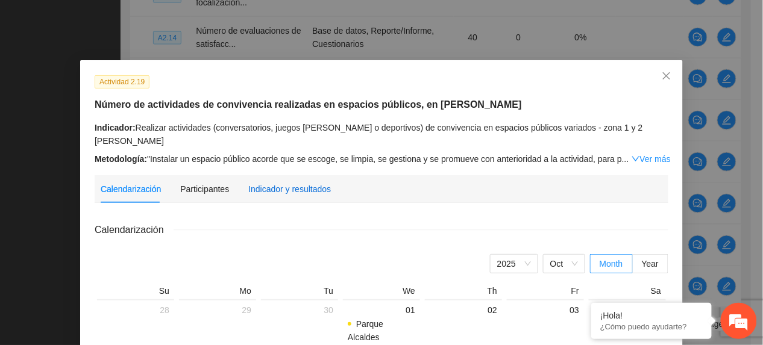
click at [288, 183] on div "Indicador y resultados" at bounding box center [289, 189] width 83 height 13
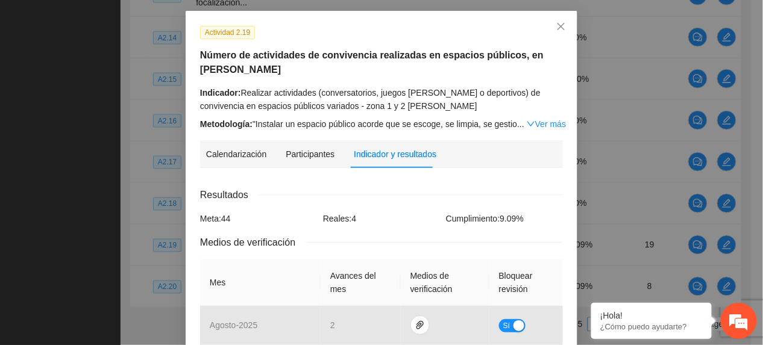
scroll to position [0, 0]
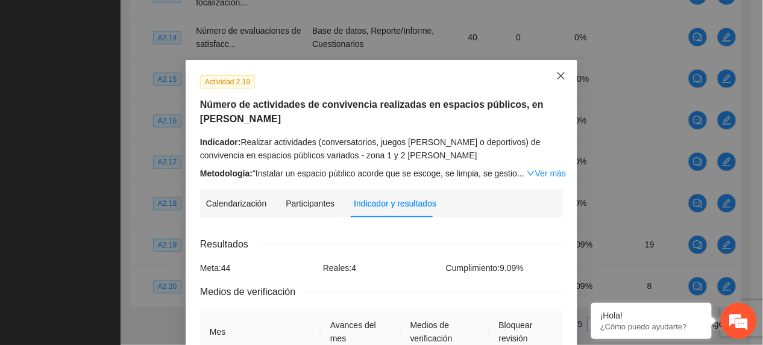
drag, startPoint x: 559, startPoint y: 65, endPoint x: 555, endPoint y: 71, distance: 7.3
click at [559, 66] on span "Close" at bounding box center [561, 76] width 33 height 33
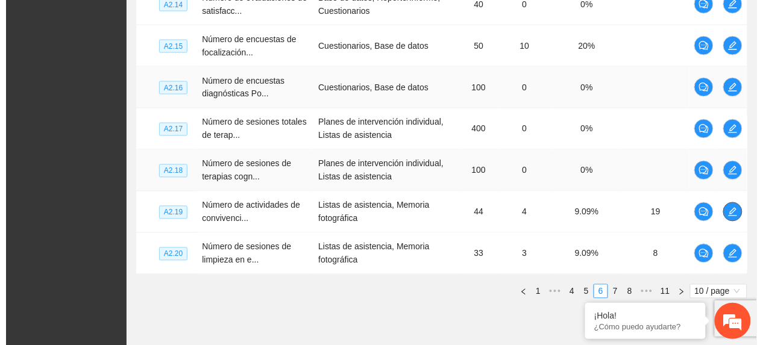
scroll to position [518, 0]
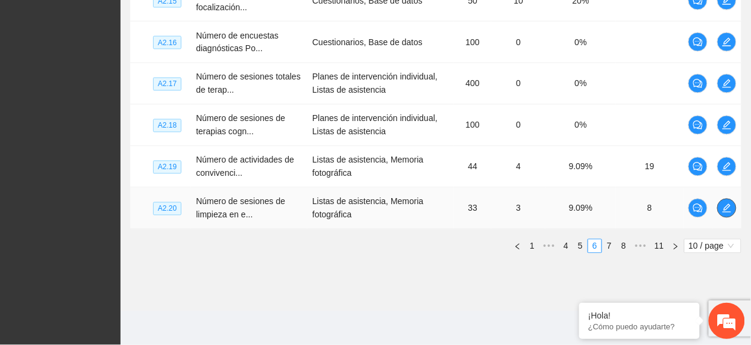
click at [726, 210] on icon "edit" at bounding box center [727, 208] width 8 height 8
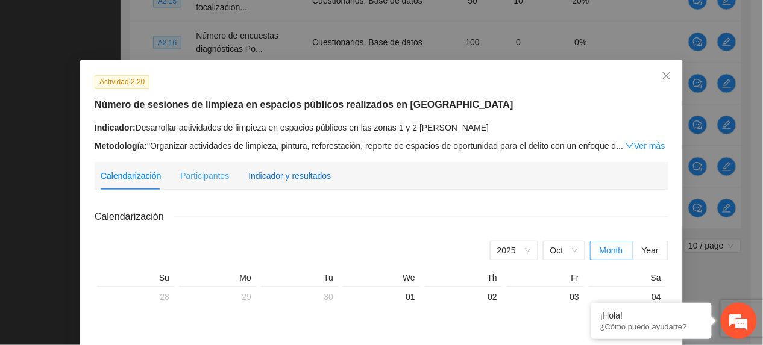
click at [290, 178] on div "Indicador y resultados" at bounding box center [289, 175] width 83 height 13
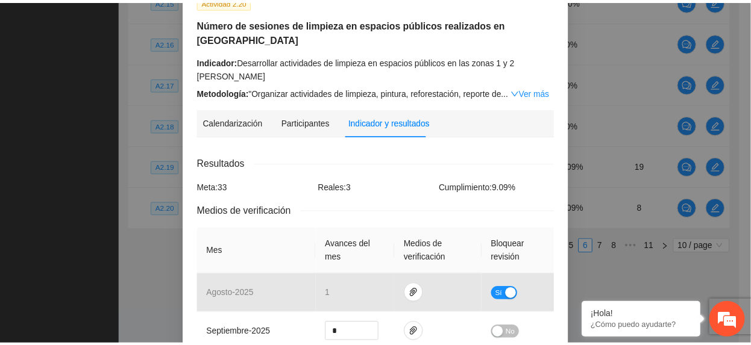
scroll to position [0, 0]
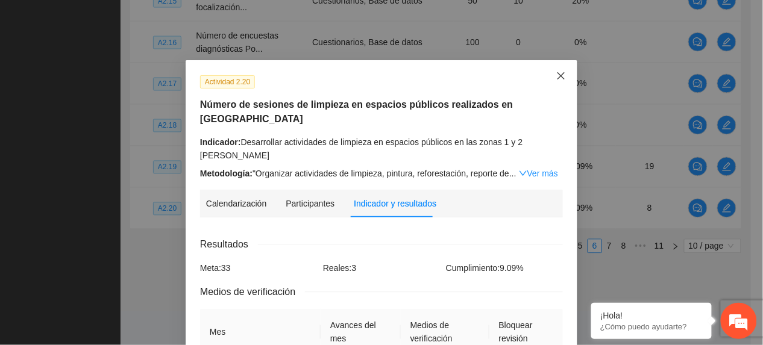
click at [557, 71] on span "Close" at bounding box center [561, 76] width 33 height 33
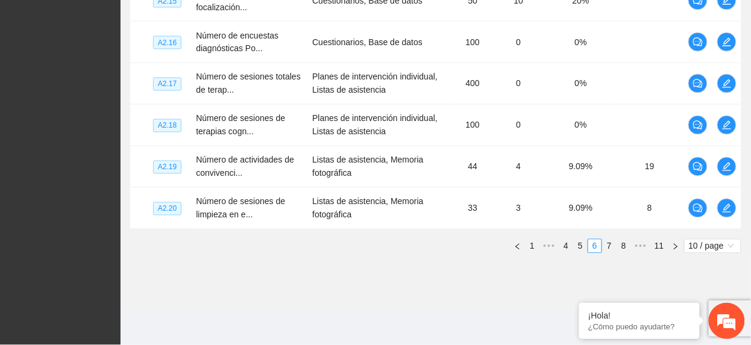
drag, startPoint x: 605, startPoint y: 240, endPoint x: 600, endPoint y: 232, distance: 9.2
click at [605, 241] on link "7" at bounding box center [609, 246] width 13 height 13
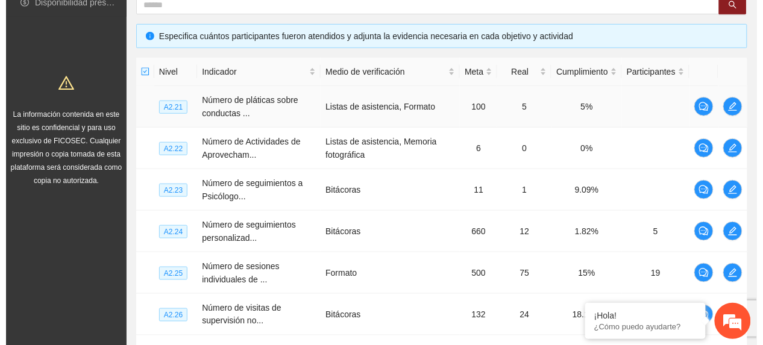
scroll to position [197, 0]
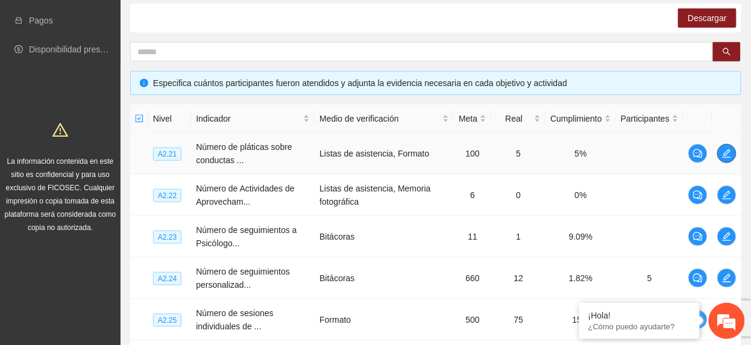
click at [719, 160] on button "button" at bounding box center [726, 153] width 19 height 19
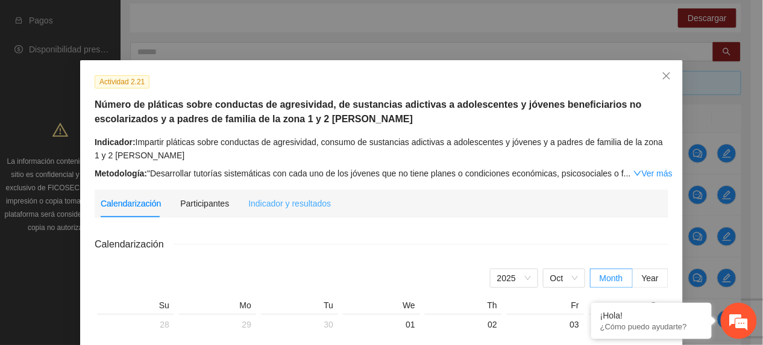
click at [263, 192] on div "Indicador y resultados" at bounding box center [289, 204] width 83 height 28
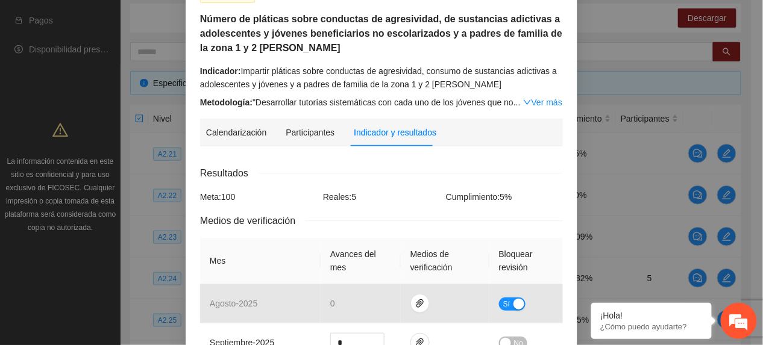
scroll to position [0, 0]
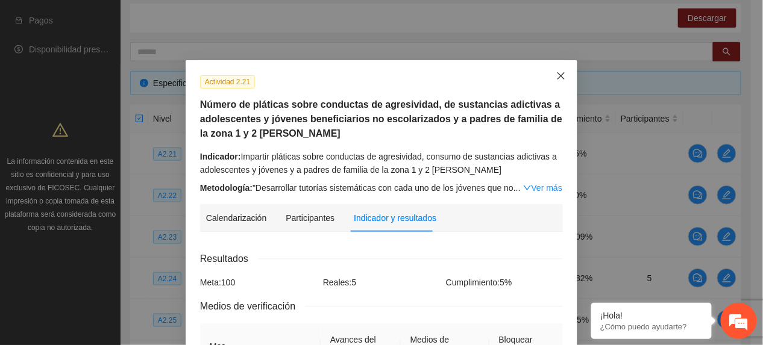
click at [556, 75] on icon "close" at bounding box center [561, 76] width 10 height 10
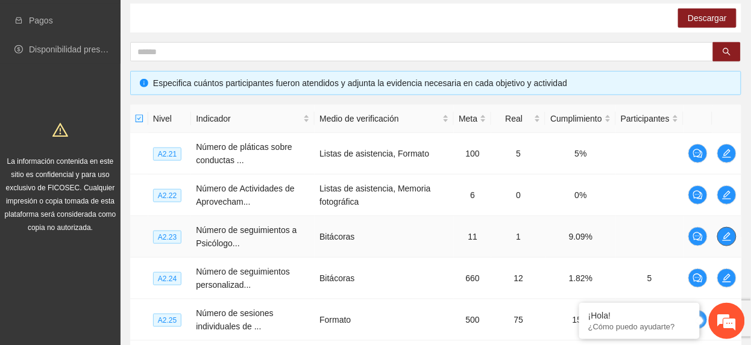
click at [725, 241] on icon "edit" at bounding box center [727, 237] width 8 height 8
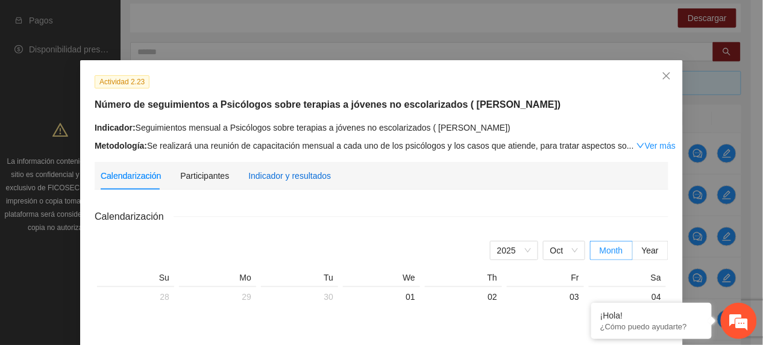
drag, startPoint x: 249, startPoint y: 169, endPoint x: 247, endPoint y: 176, distance: 7.1
click at [249, 169] on div "Indicador y resultados" at bounding box center [289, 175] width 83 height 13
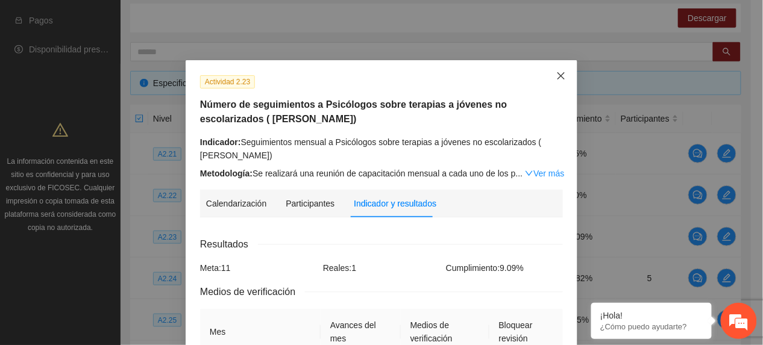
click at [558, 73] on icon "close" at bounding box center [561, 76] width 10 height 10
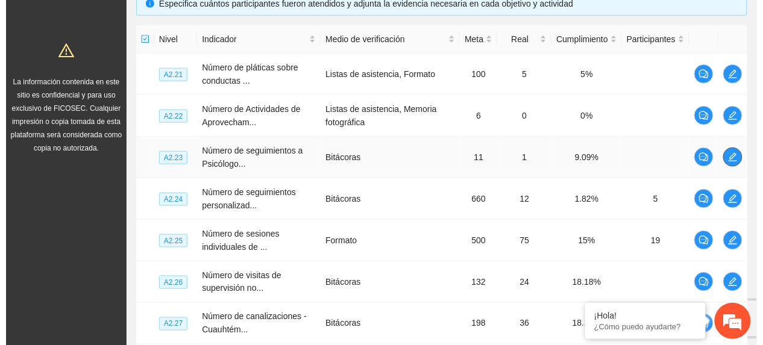
scroll to position [277, 0]
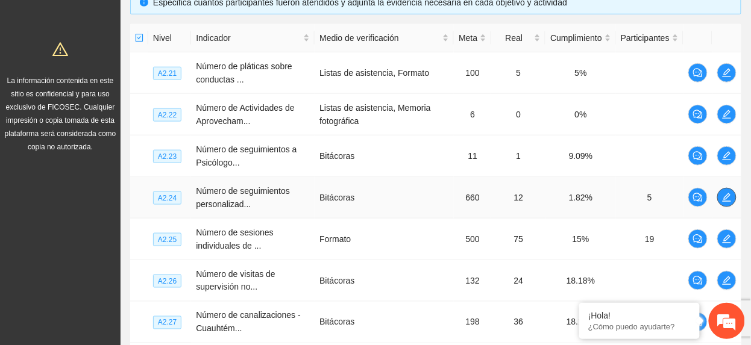
click at [726, 192] on button "button" at bounding box center [726, 197] width 19 height 19
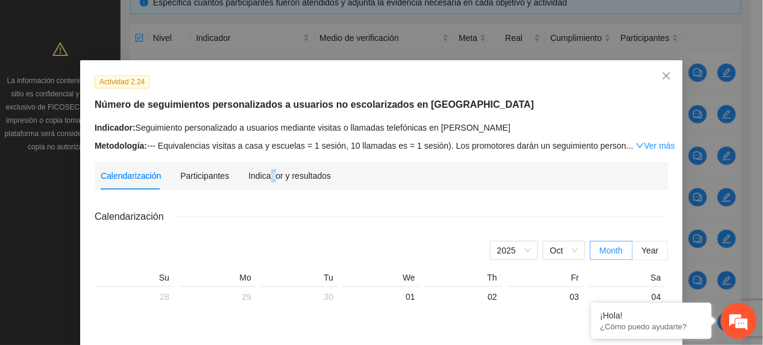
click at [265, 165] on div "Indicador y resultados" at bounding box center [289, 176] width 83 height 28
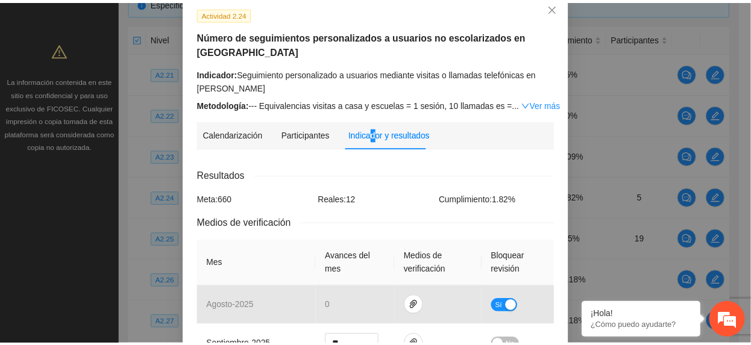
scroll to position [0, 0]
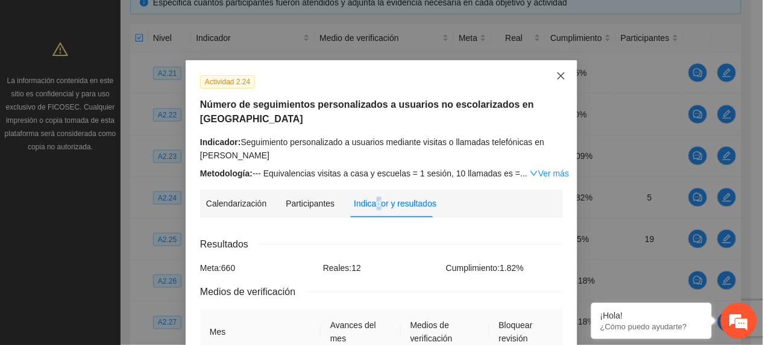
click at [558, 68] on span "Close" at bounding box center [561, 76] width 33 height 33
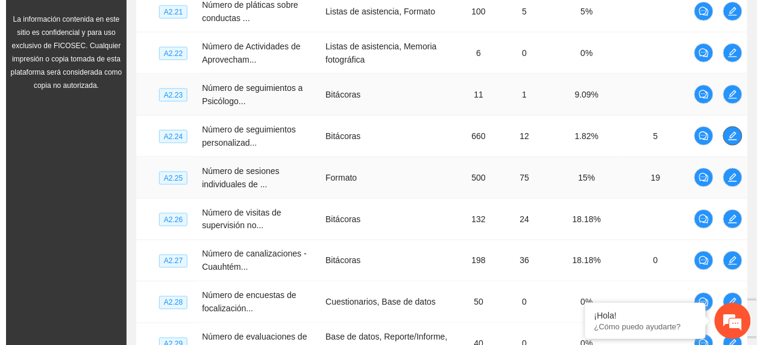
scroll to position [357, 0]
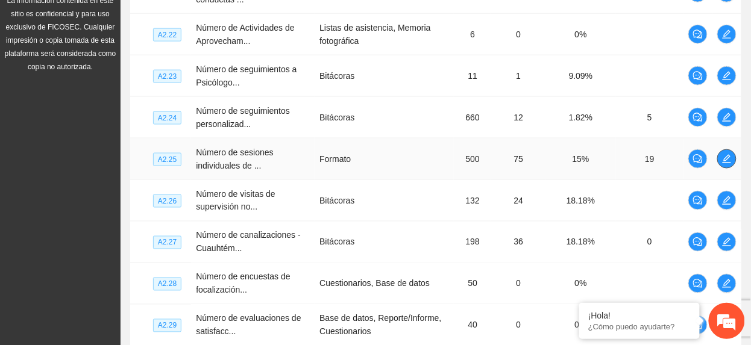
click at [729, 164] on icon "edit" at bounding box center [727, 159] width 10 height 10
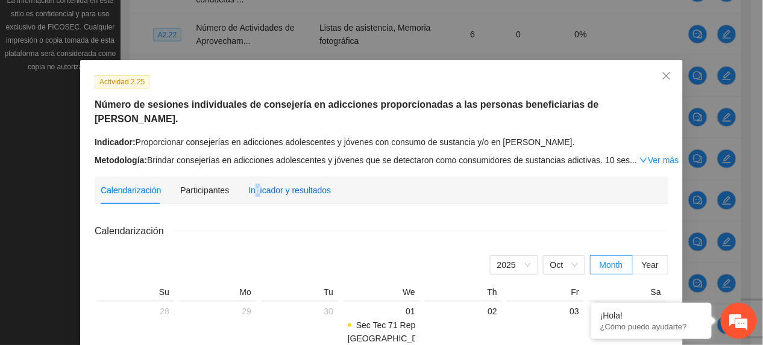
click at [251, 184] on div "Indicador y resultados" at bounding box center [289, 190] width 83 height 13
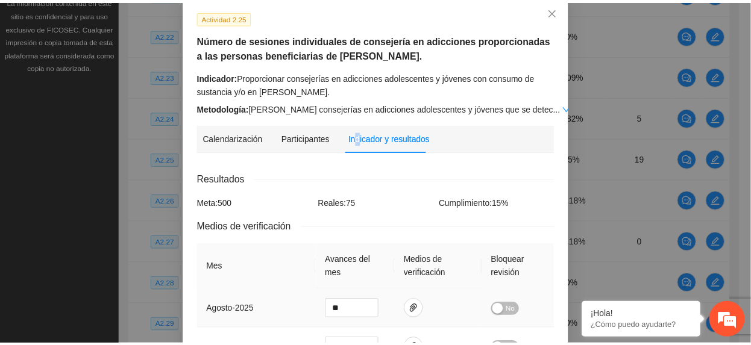
scroll to position [23, 0]
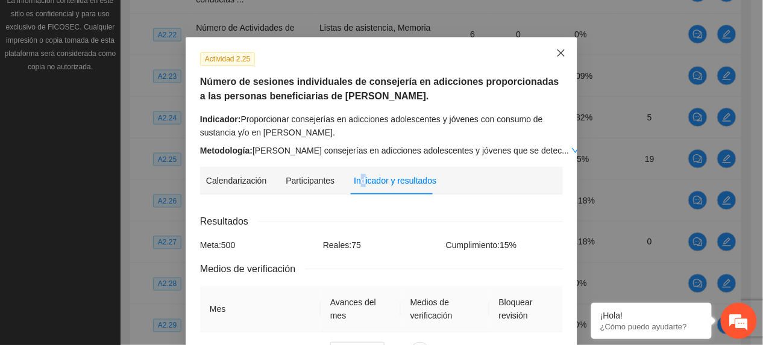
click at [553, 46] on span "Close" at bounding box center [561, 53] width 33 height 33
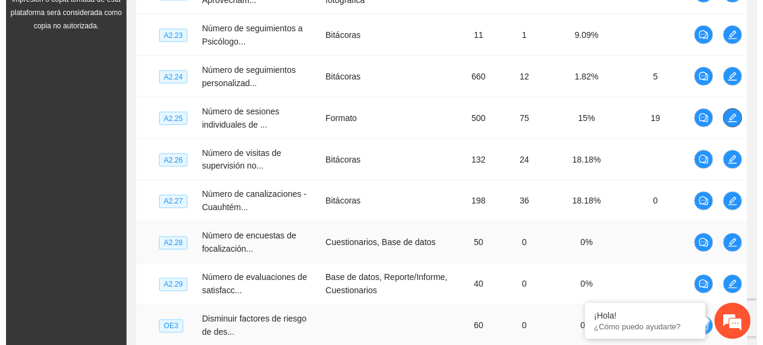
scroll to position [438, 0]
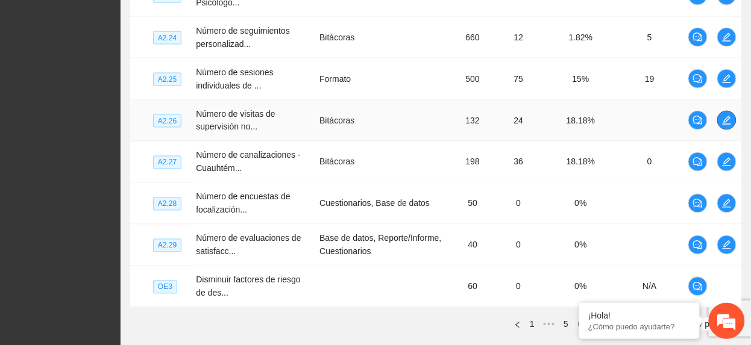
click at [729, 122] on icon "edit" at bounding box center [727, 121] width 10 height 10
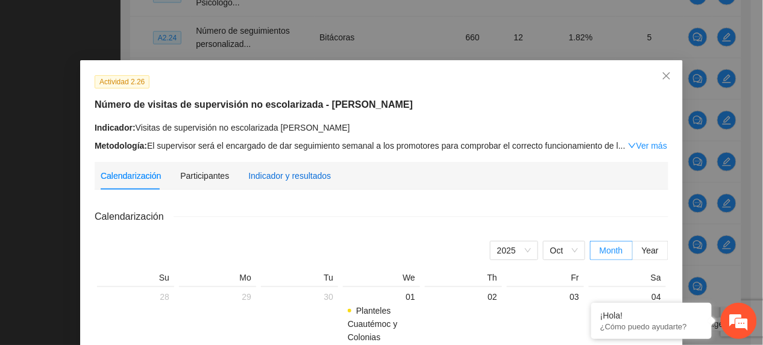
click at [249, 174] on div "Indicador y resultados" at bounding box center [289, 175] width 83 height 13
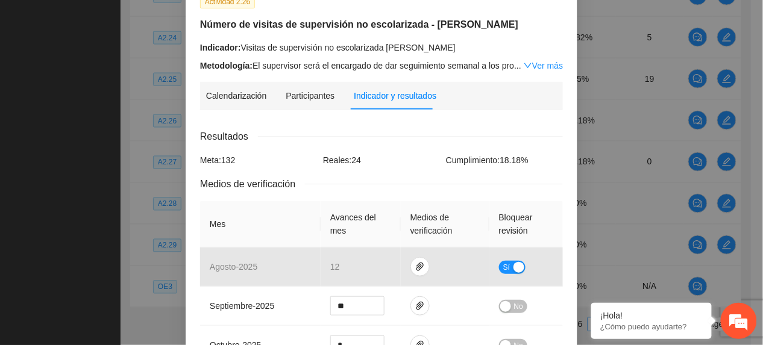
scroll to position [0, 0]
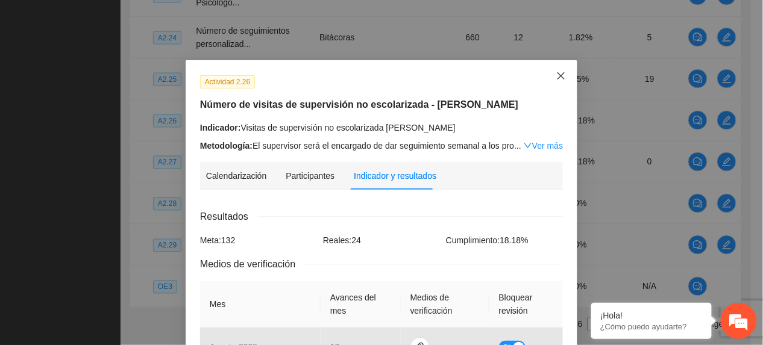
click at [550, 75] on span "Close" at bounding box center [561, 76] width 33 height 33
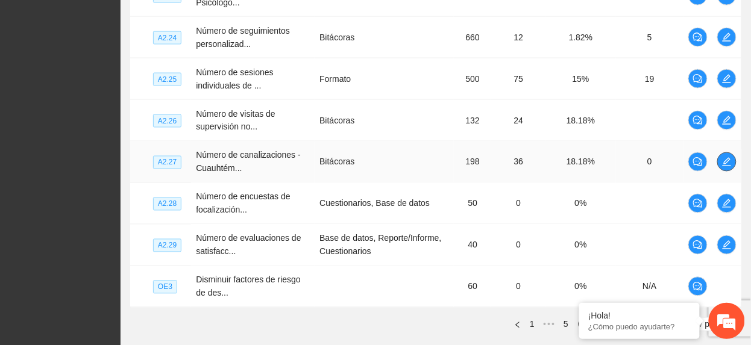
click at [734, 164] on td at bounding box center [727, 163] width 29 height 42
click at [731, 162] on span "edit" at bounding box center [727, 162] width 18 height 10
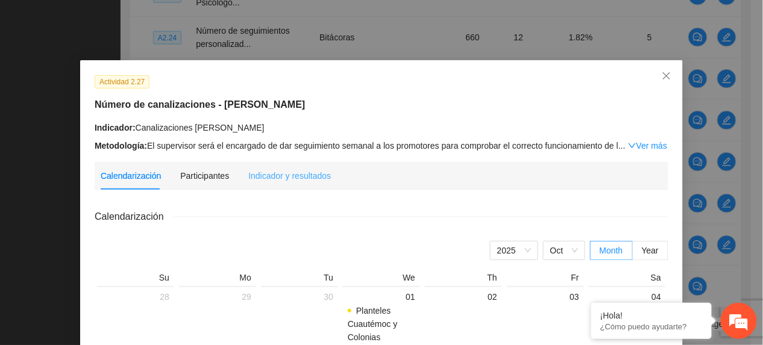
click at [282, 182] on div "Indicador y resultados" at bounding box center [289, 176] width 83 height 28
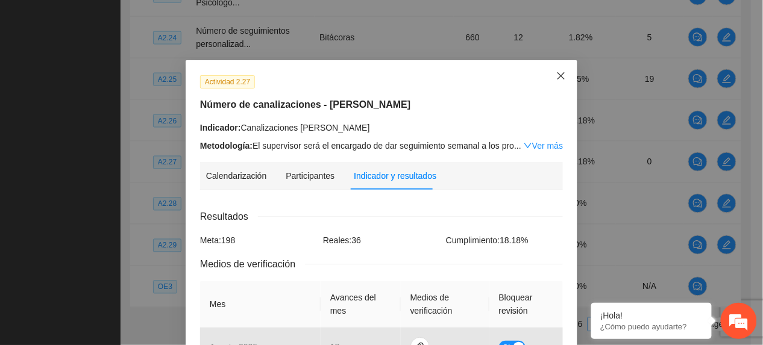
drag, startPoint x: 550, startPoint y: 71, endPoint x: 531, endPoint y: 90, distance: 27.3
click at [547, 75] on span "Close" at bounding box center [561, 76] width 33 height 33
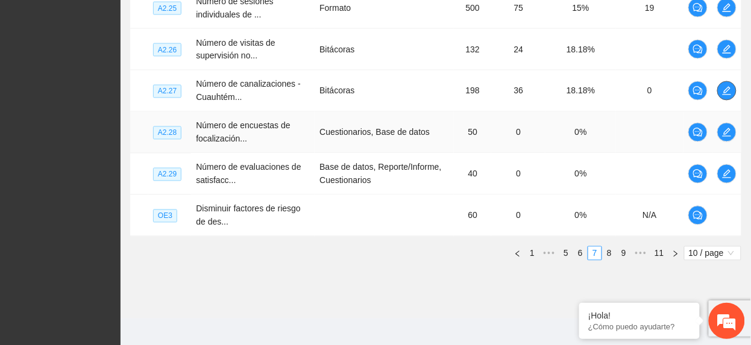
scroll to position [518, 0]
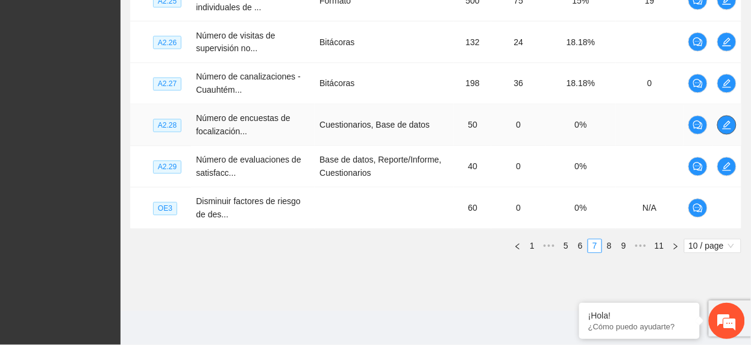
click at [722, 130] on button "button" at bounding box center [726, 125] width 19 height 19
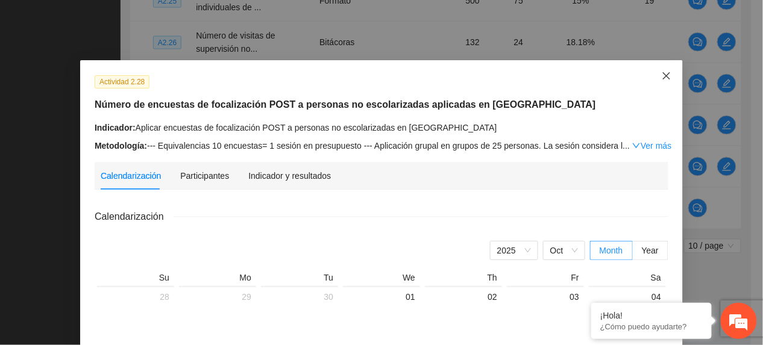
click at [662, 78] on icon "close" at bounding box center [667, 76] width 10 height 10
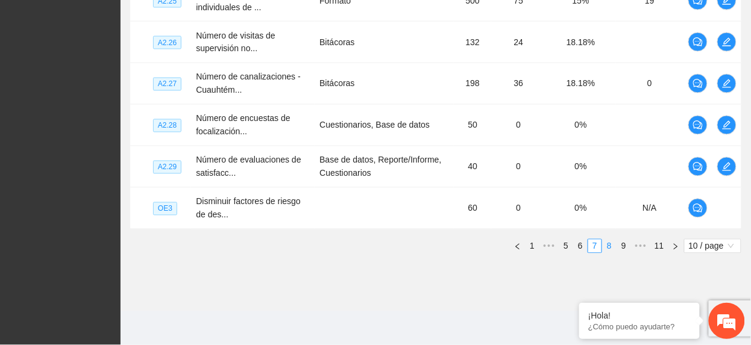
click at [610, 253] on link "8" at bounding box center [609, 246] width 13 height 13
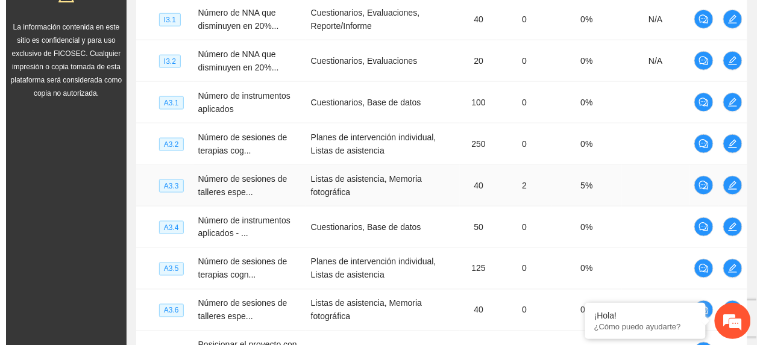
scroll to position [357, 0]
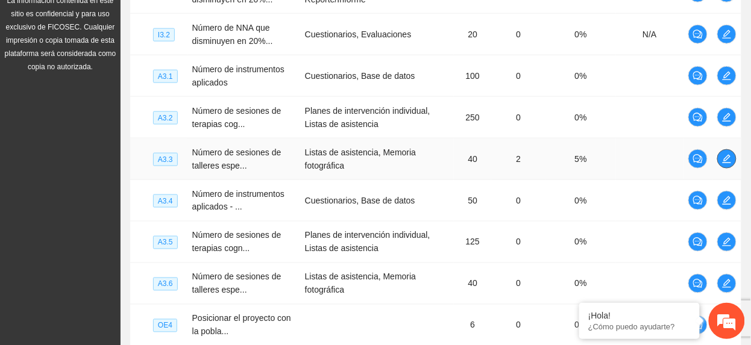
click at [724, 160] on icon "edit" at bounding box center [727, 159] width 10 height 10
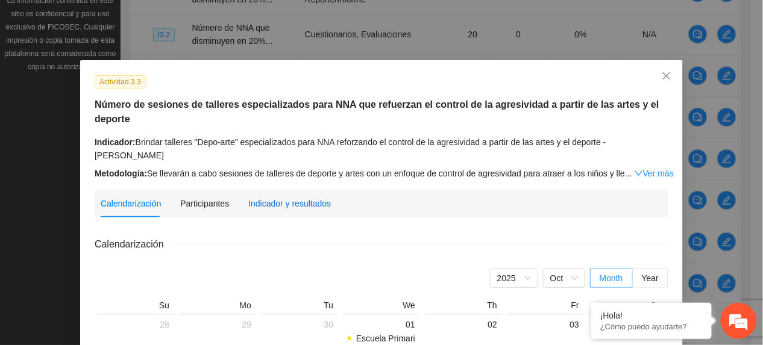
click at [272, 197] on div "Indicador y resultados" at bounding box center [289, 203] width 83 height 13
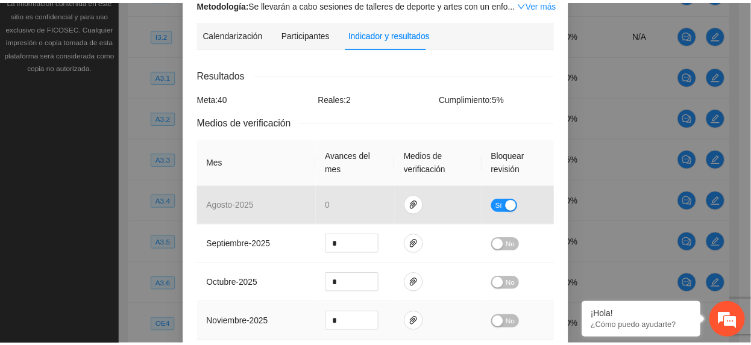
scroll to position [0, 0]
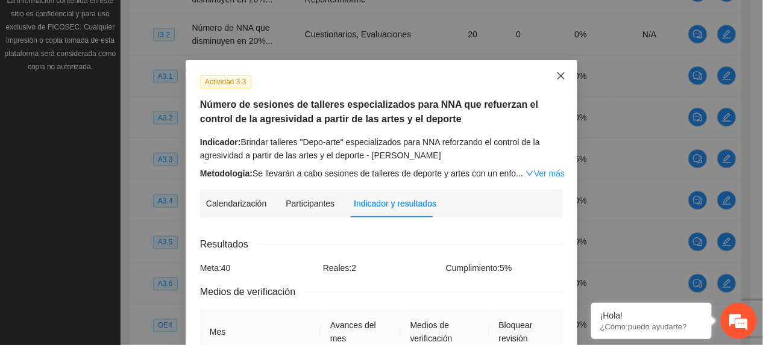
click at [549, 77] on span "Close" at bounding box center [561, 76] width 33 height 33
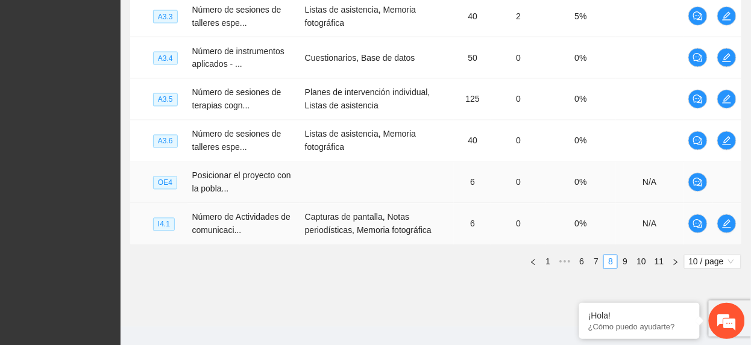
scroll to position [518, 0]
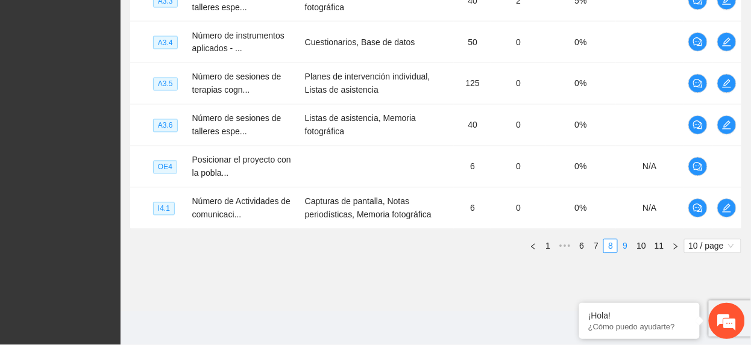
click at [621, 247] on link "9" at bounding box center [624, 246] width 13 height 13
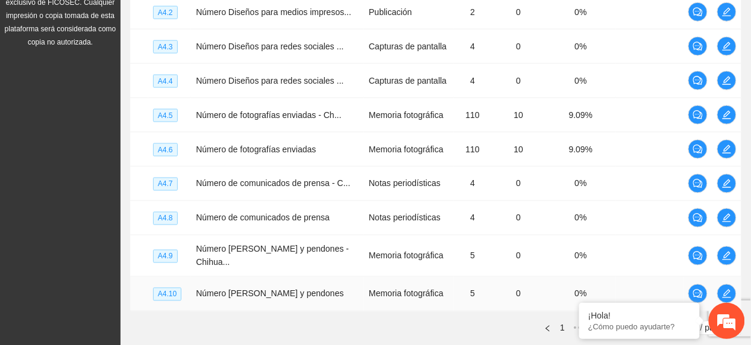
scroll to position [328, 0]
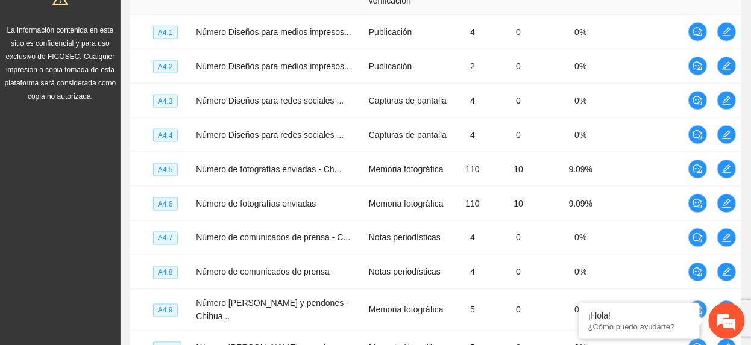
drag, startPoint x: 58, startPoint y: 218, endPoint x: 51, endPoint y: 215, distance: 7.8
click at [51, 215] on div "Solicitudes Monitoreo de proyectos Resumen de monitoreo Resumen de proyectos ap…" at bounding box center [60, 77] width 121 height 810
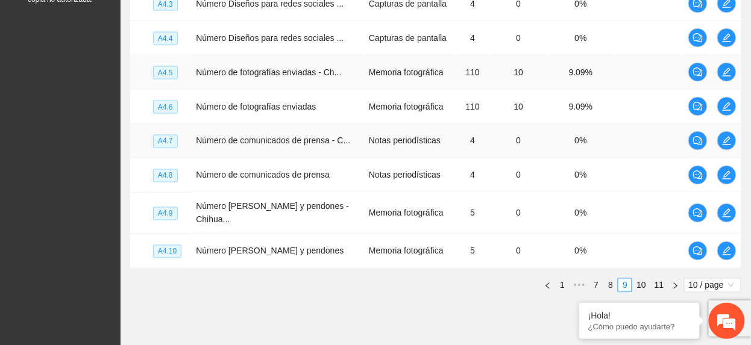
scroll to position [488, 0]
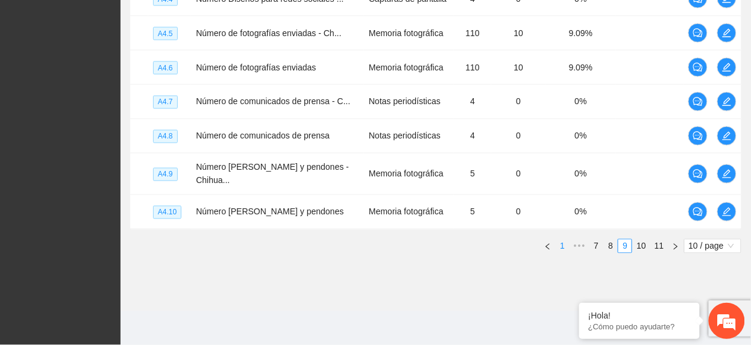
click at [564, 244] on link "1" at bounding box center [562, 246] width 13 height 13
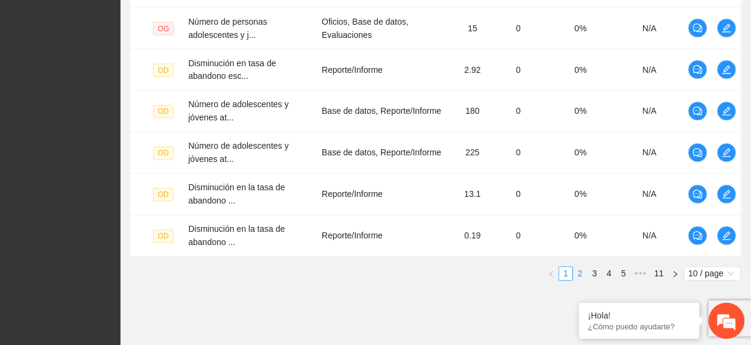
click at [578, 275] on link "2" at bounding box center [580, 274] width 13 height 13
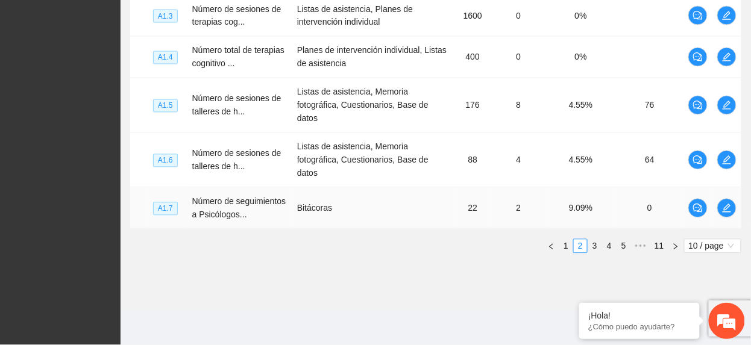
scroll to position [558, 0]
click at [594, 246] on link "3" at bounding box center [594, 246] width 13 height 13
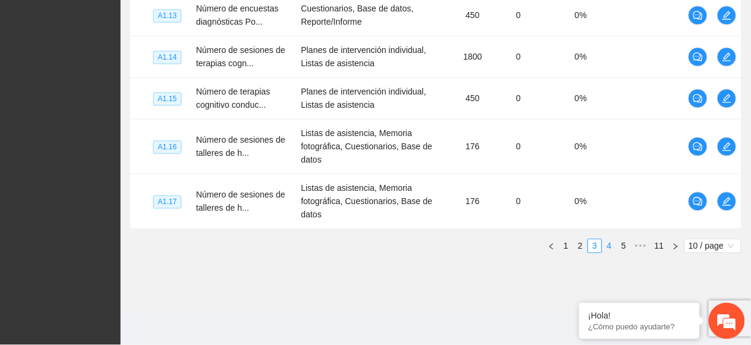
click at [608, 246] on link "4" at bounding box center [609, 246] width 13 height 13
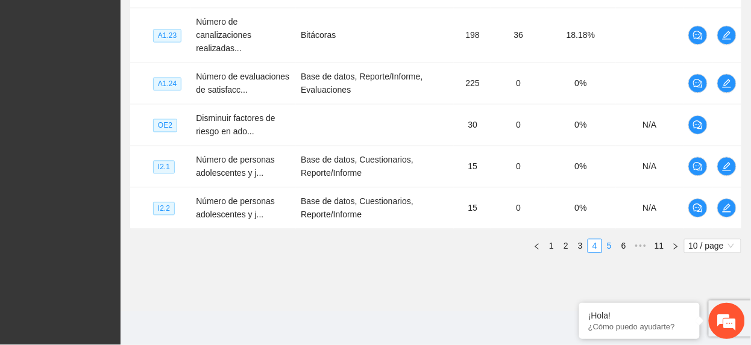
click at [613, 249] on link "5" at bounding box center [609, 246] width 13 height 13
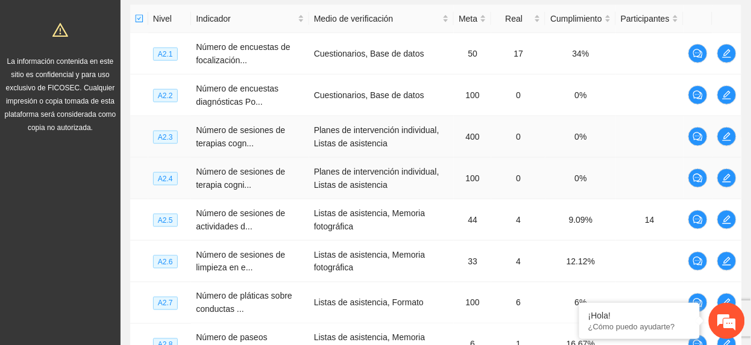
scroll to position [277, 0]
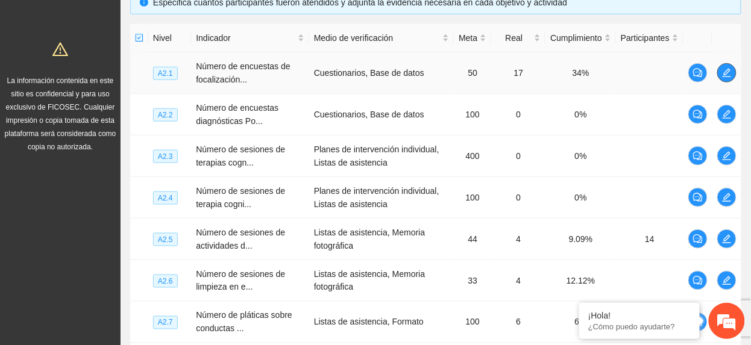
click at [725, 80] on button "button" at bounding box center [726, 72] width 19 height 19
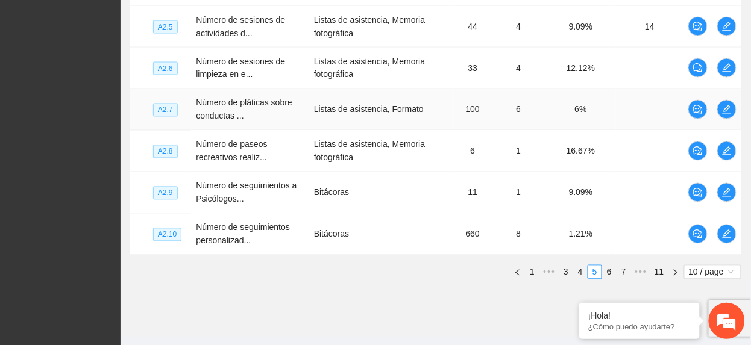
scroll to position [518, 0]
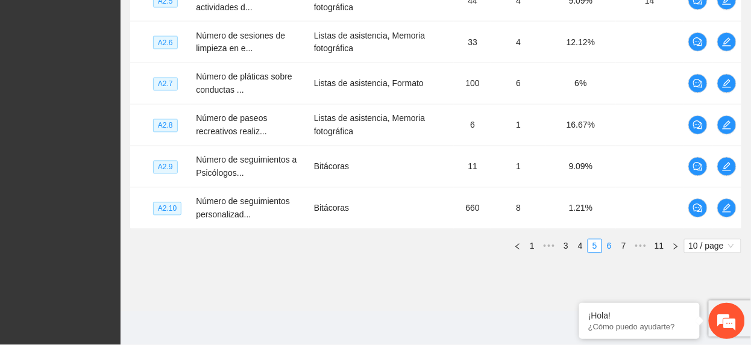
click at [605, 249] on link "6" at bounding box center [609, 246] width 13 height 13
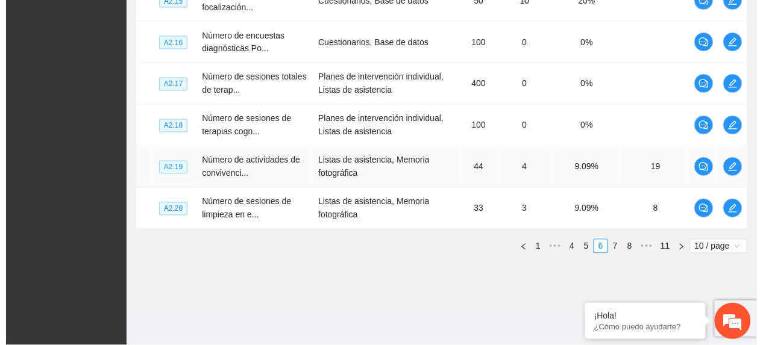
scroll to position [357, 0]
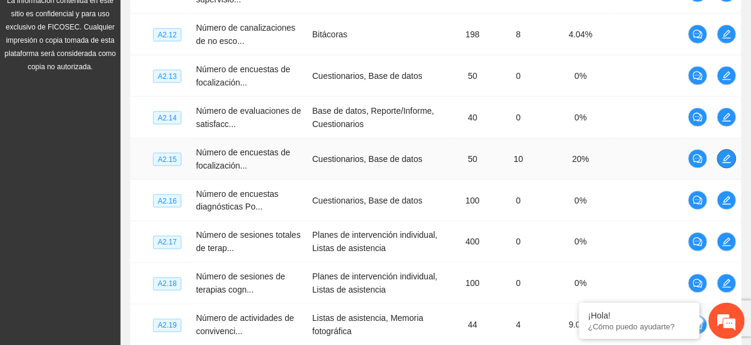
click at [733, 157] on span "edit" at bounding box center [727, 159] width 18 height 10
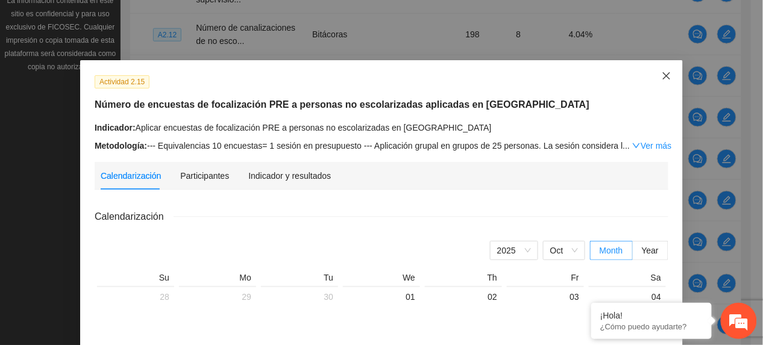
drag, startPoint x: 666, startPoint y: 73, endPoint x: 637, endPoint y: 99, distance: 39.3
click at [661, 78] on span "Close" at bounding box center [666, 76] width 33 height 33
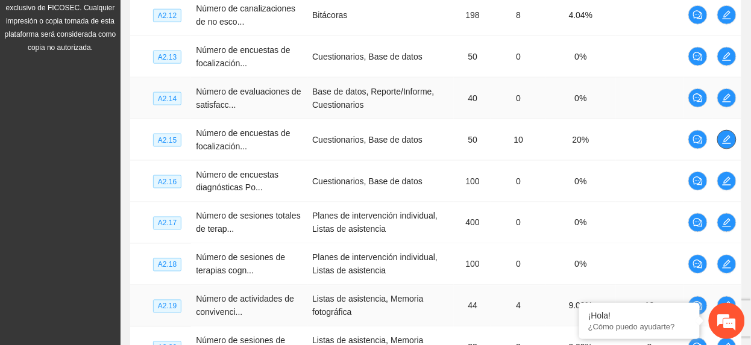
scroll to position [518, 0]
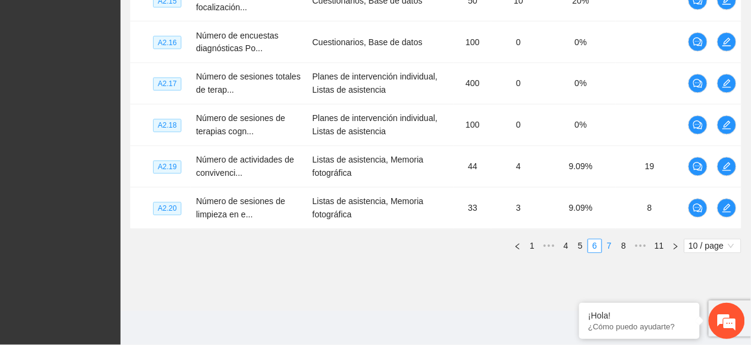
click at [603, 250] on link "7" at bounding box center [609, 246] width 13 height 13
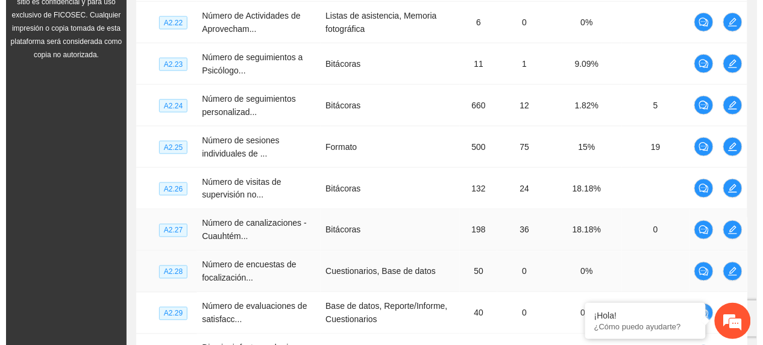
scroll to position [357, 0]
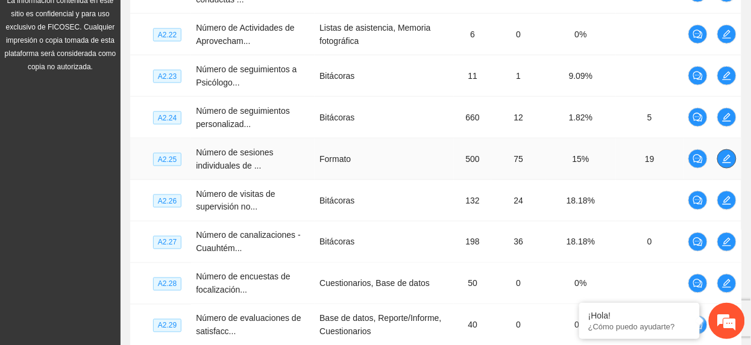
click at [731, 158] on icon "edit" at bounding box center [727, 159] width 8 height 8
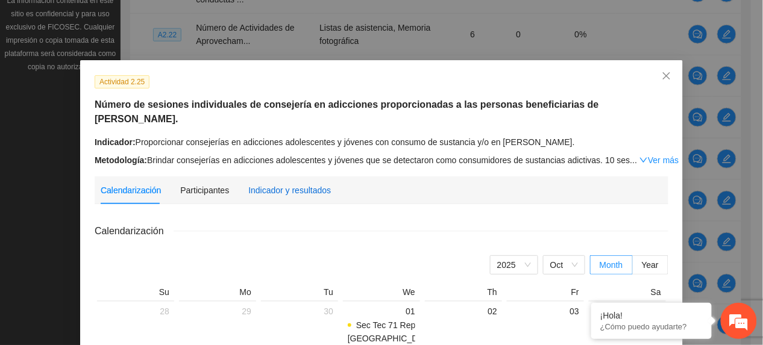
drag, startPoint x: 263, startPoint y: 172, endPoint x: 259, endPoint y: 177, distance: 6.5
click at [262, 184] on div "Indicador y resultados" at bounding box center [289, 190] width 83 height 13
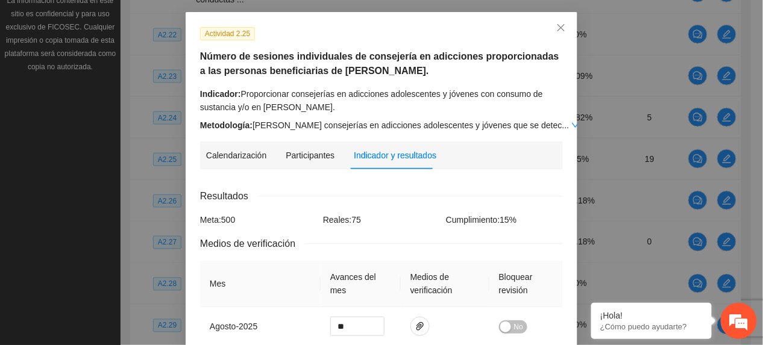
scroll to position [23, 0]
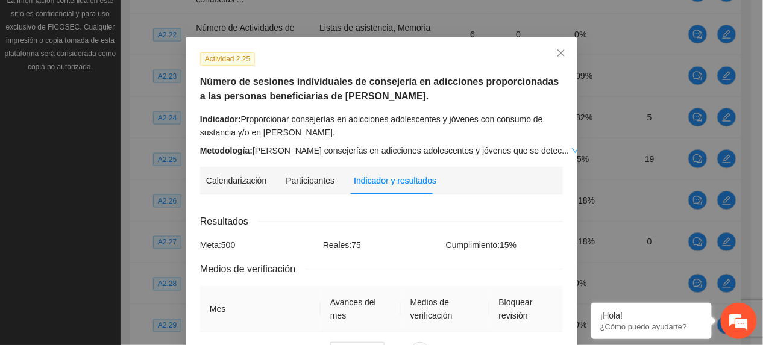
click at [571, 148] on link "Ver más" at bounding box center [590, 151] width 39 height 10
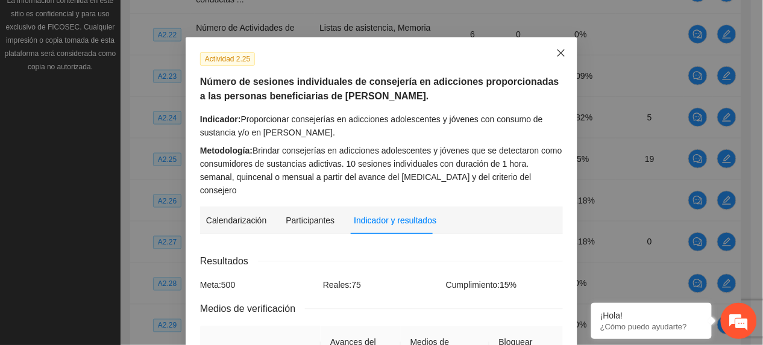
drag, startPoint x: 553, startPoint y: 54, endPoint x: 551, endPoint y: 72, distance: 18.2
click at [558, 56] on icon "close" at bounding box center [561, 52] width 7 height 7
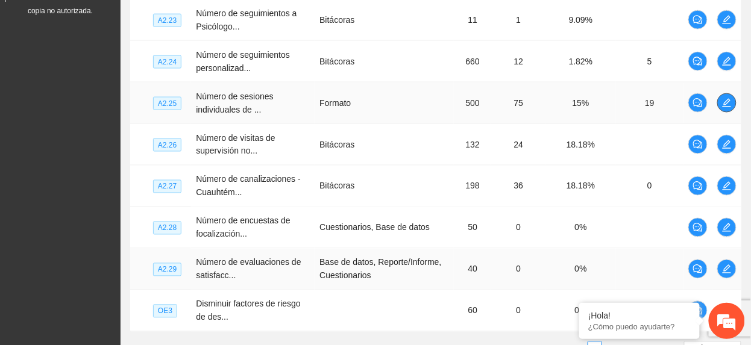
scroll to position [518, 0]
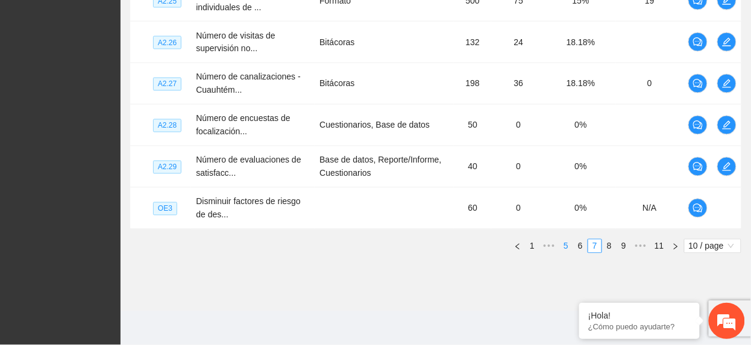
click at [562, 249] on link "5" at bounding box center [565, 246] width 13 height 13
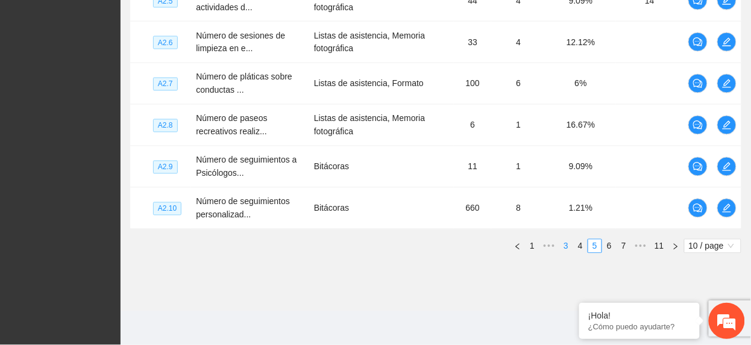
click at [559, 244] on link "3" at bounding box center [565, 246] width 13 height 13
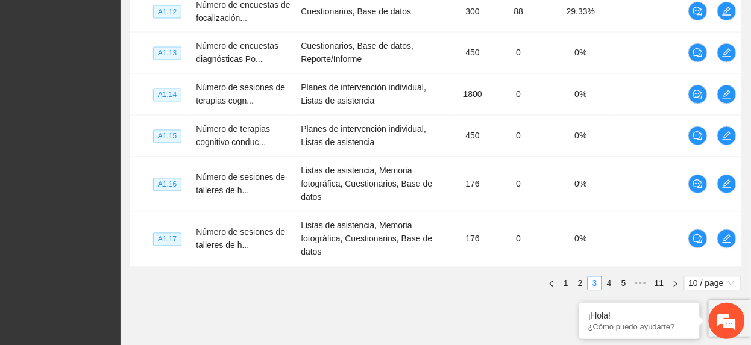
click at [604, 288] on link "4" at bounding box center [609, 283] width 13 height 13
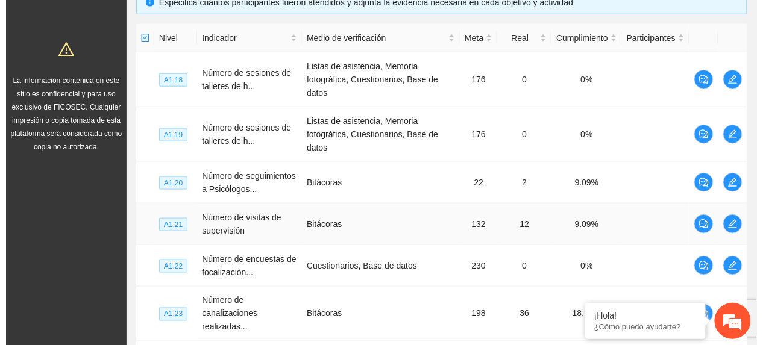
scroll to position [357, 0]
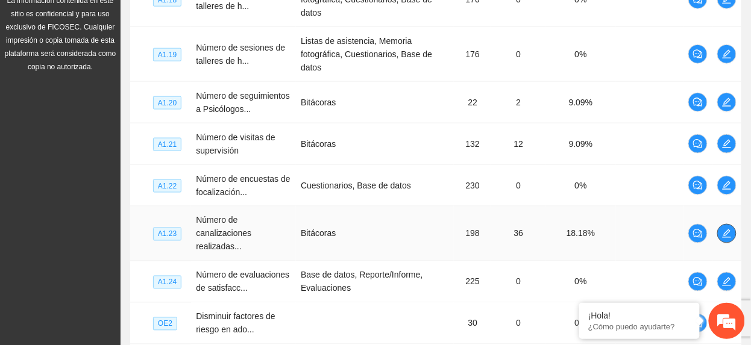
click at [727, 244] on button "button" at bounding box center [726, 233] width 19 height 19
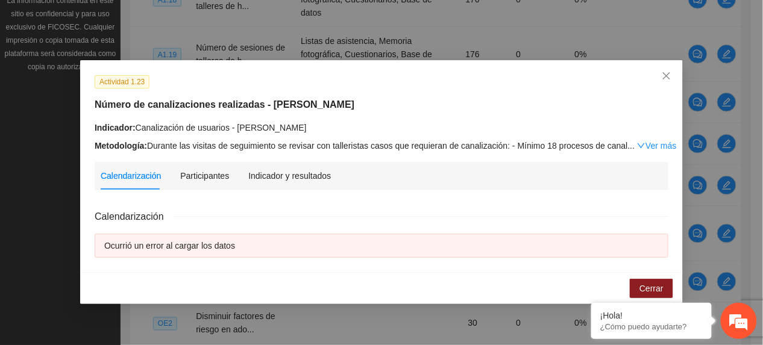
drag, startPoint x: 656, startPoint y: 145, endPoint x: 650, endPoint y: 150, distance: 8.1
click at [654, 147] on link "Ver más" at bounding box center [656, 146] width 39 height 10
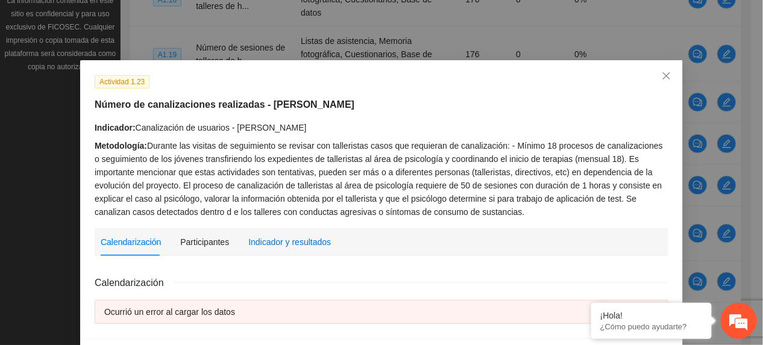
click at [271, 240] on div "Indicador y resultados" at bounding box center [289, 242] width 83 height 13
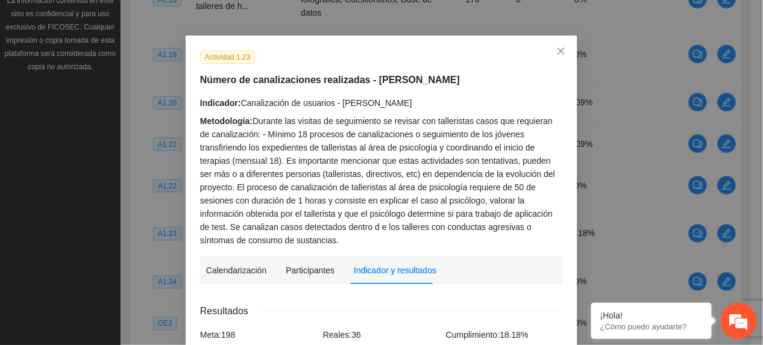
scroll to position [0, 0]
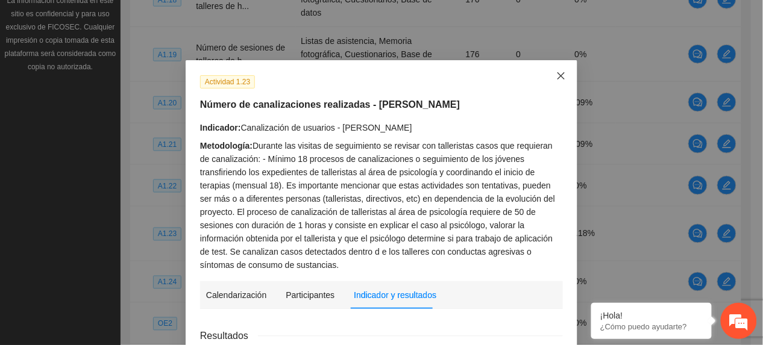
click at [550, 69] on span "Close" at bounding box center [561, 76] width 33 height 33
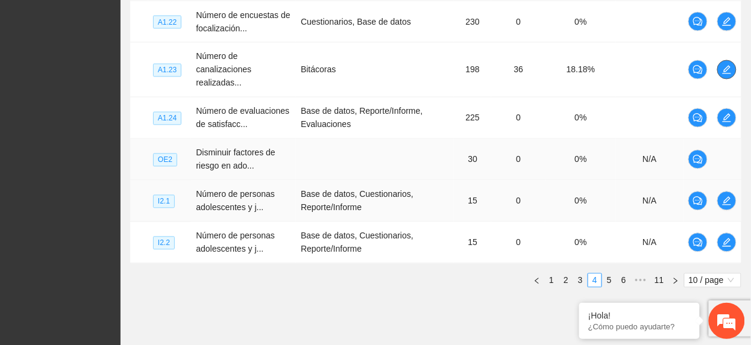
scroll to position [571, 0]
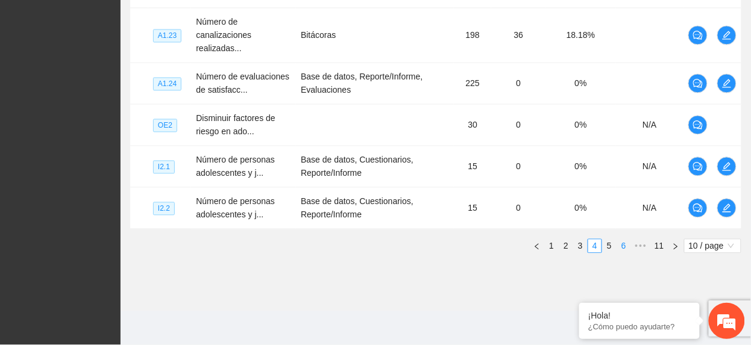
click at [608, 247] on link "5" at bounding box center [609, 246] width 13 height 13
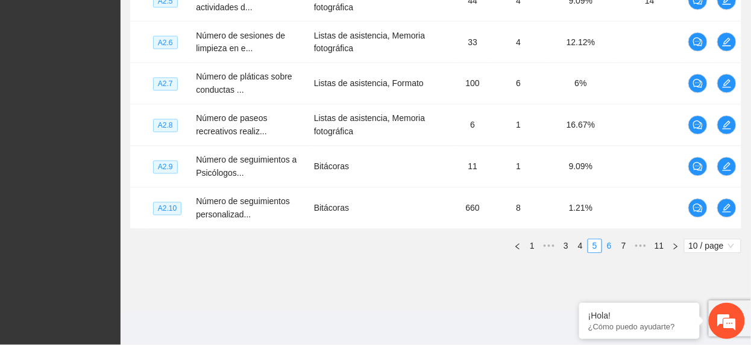
scroll to position [518, 0]
click at [611, 248] on link "6" at bounding box center [609, 246] width 13 height 13
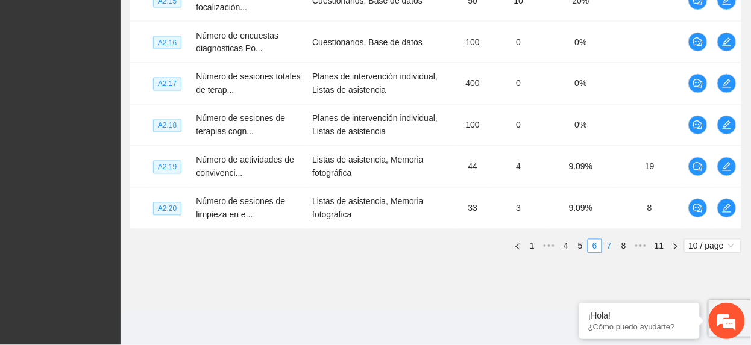
click at [606, 250] on link "7" at bounding box center [609, 246] width 13 height 13
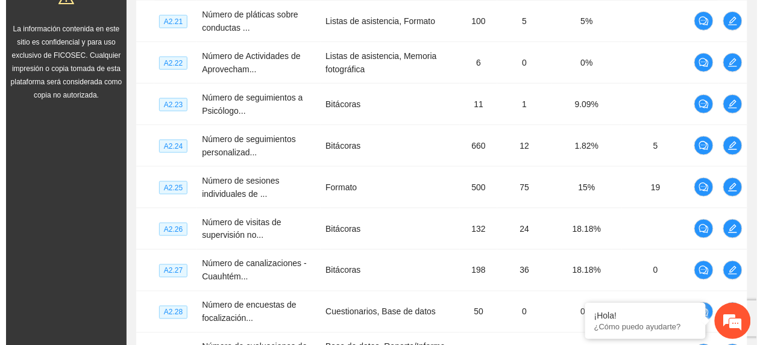
scroll to position [277, 0]
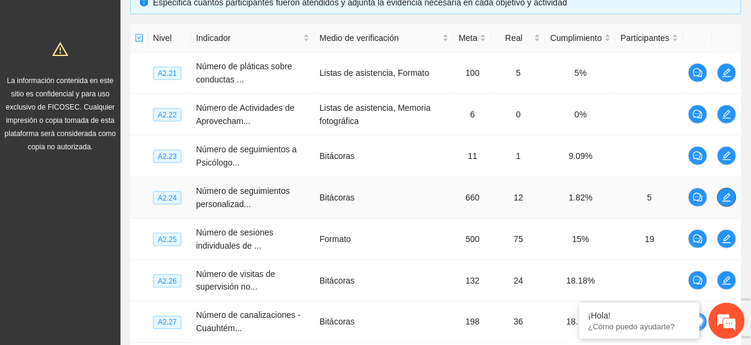
click at [726, 202] on icon "edit" at bounding box center [727, 198] width 8 height 8
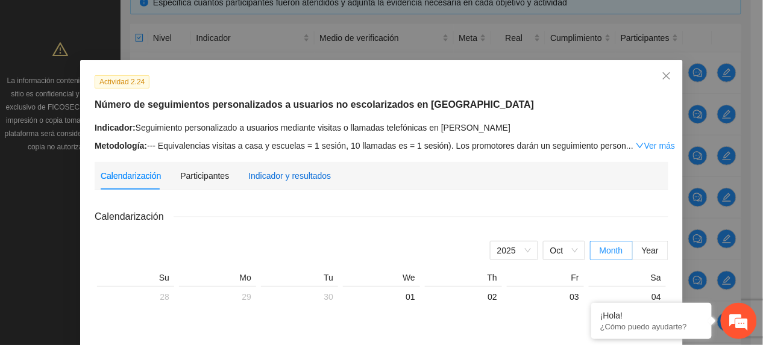
click at [312, 175] on div "Indicador y resultados" at bounding box center [289, 175] width 83 height 13
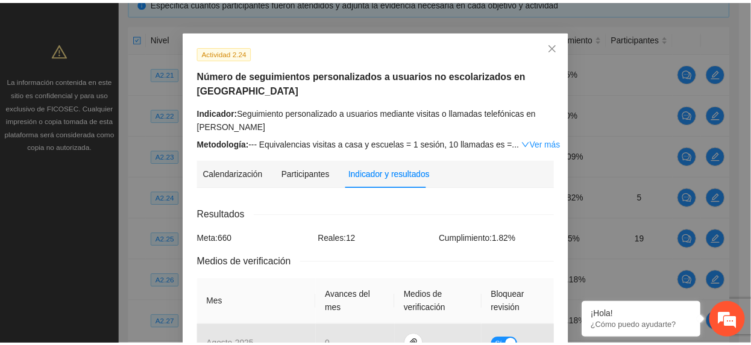
scroll to position [0, 0]
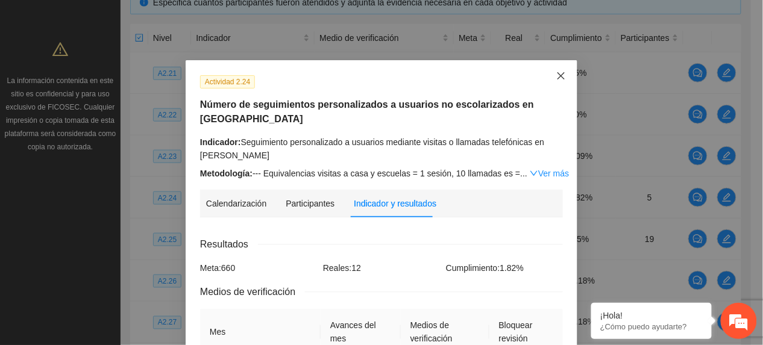
click at [549, 75] on span "Close" at bounding box center [561, 76] width 33 height 33
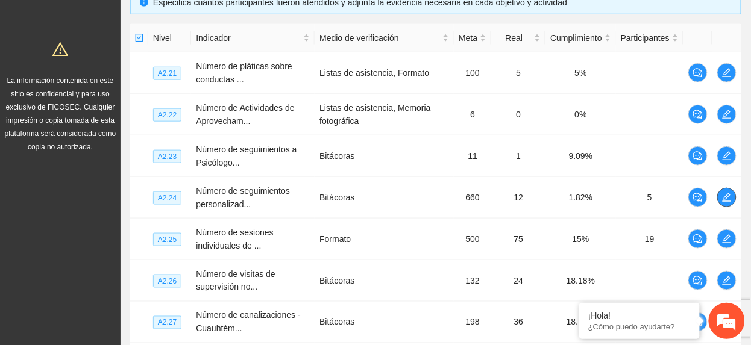
scroll to position [24, 0]
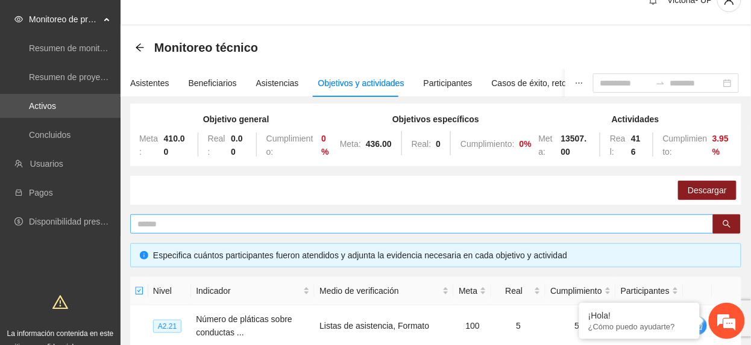
drag, startPoint x: 572, startPoint y: 229, endPoint x: 605, endPoint y: 218, distance: 35.1
click at [574, 227] on input "text" at bounding box center [416, 224] width 559 height 13
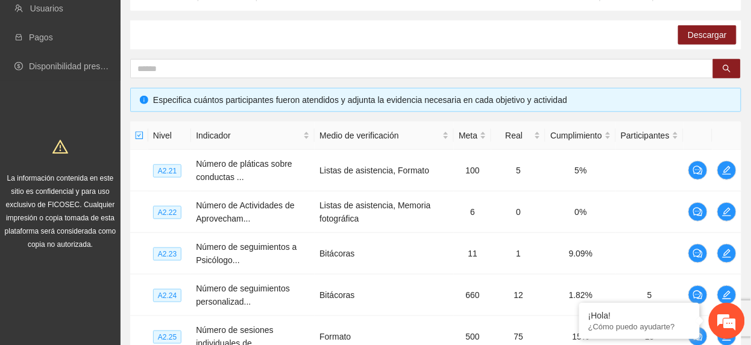
scroll to position [0, 0]
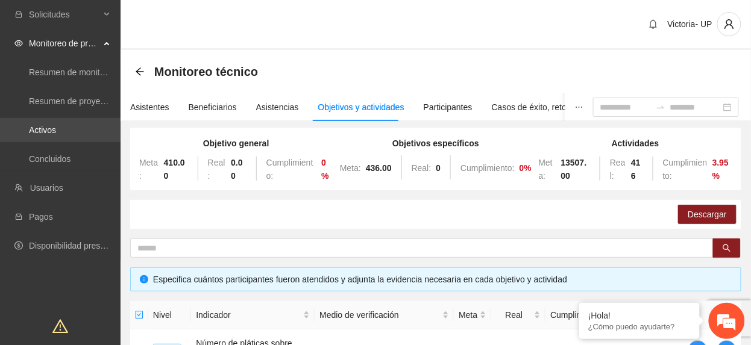
click at [56, 135] on link "Activos" at bounding box center [42, 130] width 27 height 10
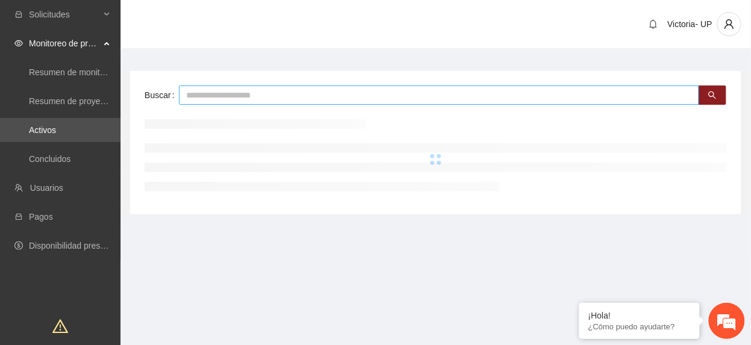
click at [373, 101] on input "text" at bounding box center [439, 95] width 520 height 19
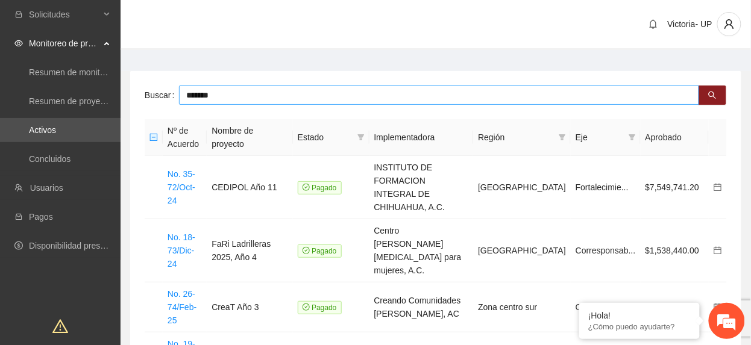
type input "*******"
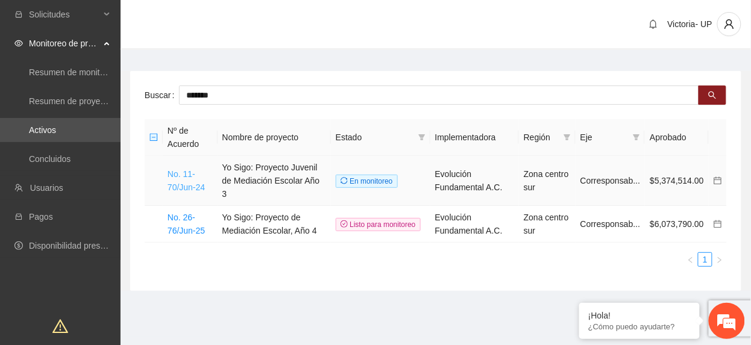
click at [184, 177] on link "No. 11-70/Jun-24" at bounding box center [186, 180] width 37 height 23
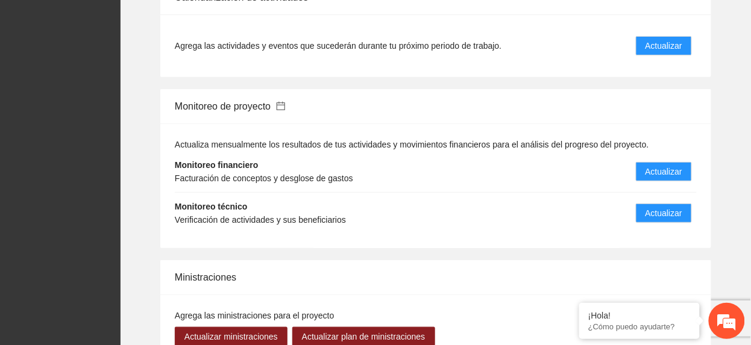
scroll to position [1286, 0]
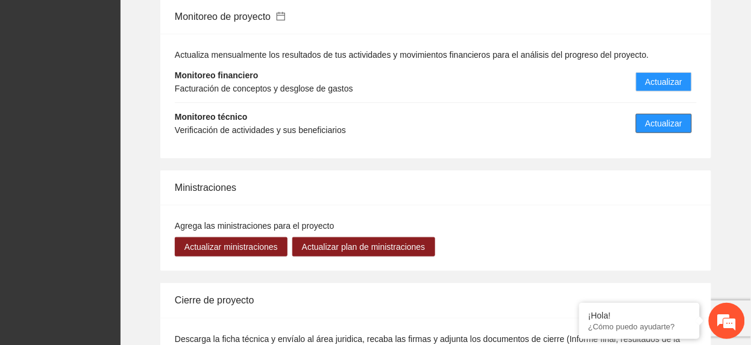
click at [688, 121] on button "Actualizar" at bounding box center [664, 123] width 56 height 19
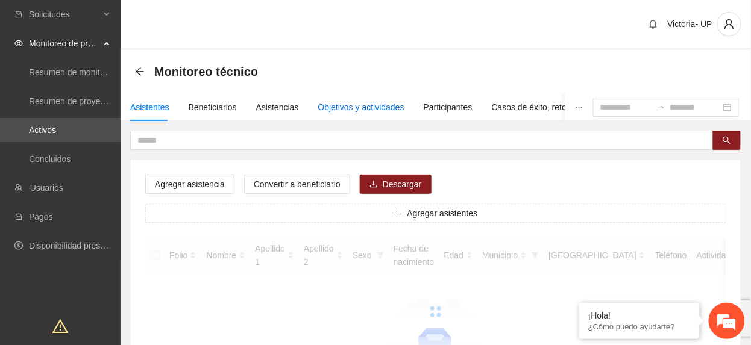
drag, startPoint x: 351, startPoint y: 102, endPoint x: 357, endPoint y: 96, distance: 8.1
click at [352, 104] on div "Objetivos y actividades" at bounding box center [361, 107] width 86 height 13
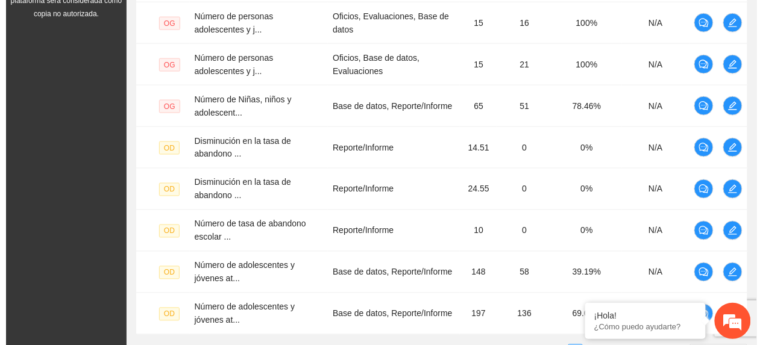
scroll to position [482, 0]
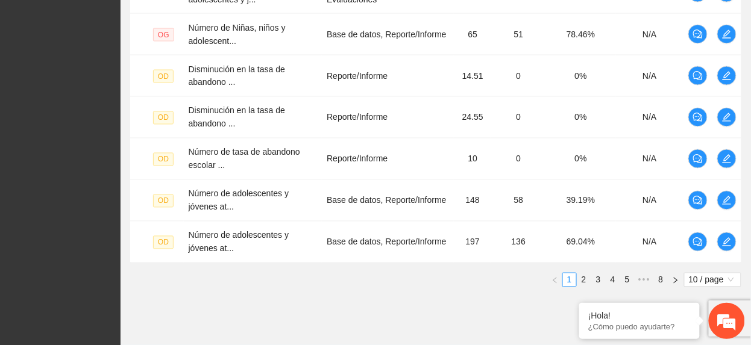
click at [348, 271] on div "Nivel Indicador Medio de verificación Meta Real Cumplimiento Participantes OG N…" at bounding box center [435, 53] width 611 height 468
click at [729, 205] on icon "edit" at bounding box center [727, 201] width 10 height 10
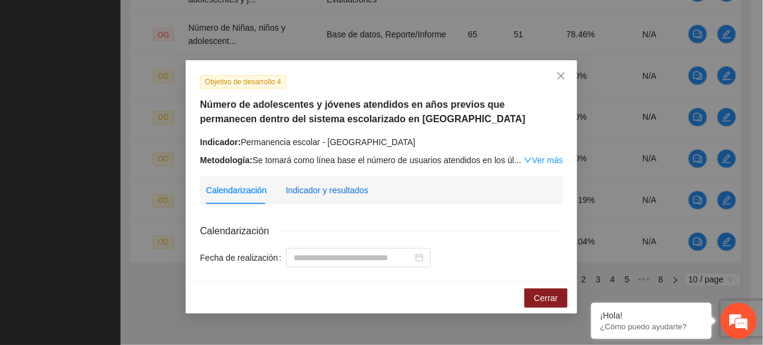
click at [348, 193] on div "Indicador y resultados" at bounding box center [327, 190] width 83 height 13
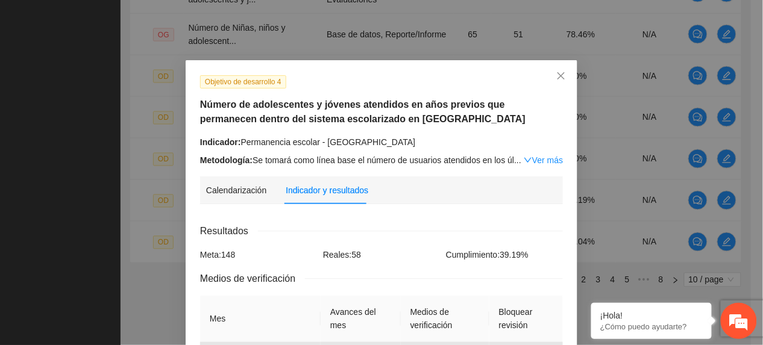
drag, startPoint x: 474, startPoint y: 157, endPoint x: 473, endPoint y: 164, distance: 6.7
click at [474, 158] on div "Metodología: Se tomará como línea base el número de usuarios atendidos en los ú…" at bounding box center [381, 160] width 363 height 13
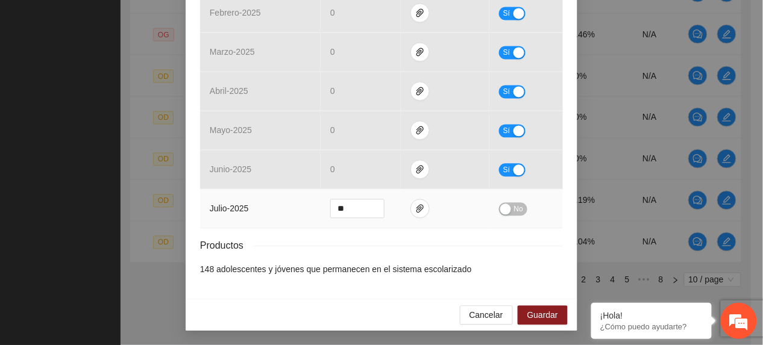
scroll to position [587, 0]
drag, startPoint x: 353, startPoint y: 206, endPoint x: 143, endPoint y: 183, distance: 211.0
click at [143, 183] on div "Objetivo de desarrollo 4 Número de adolescentes y jóvenes atendidos en años pre…" at bounding box center [381, 172] width 763 height 345
type input "***"
click at [514, 203] on span "No" at bounding box center [518, 209] width 9 height 13
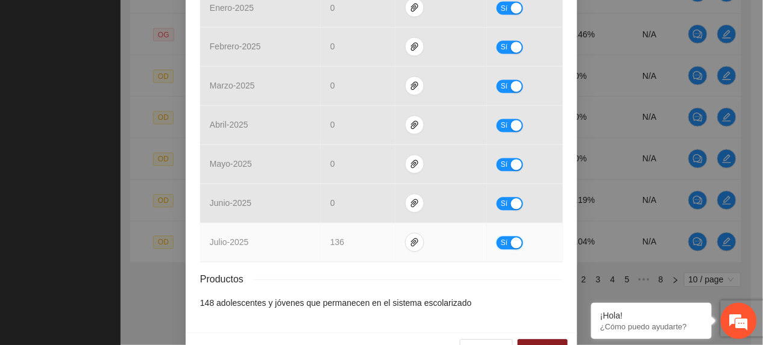
scroll to position [562, 0]
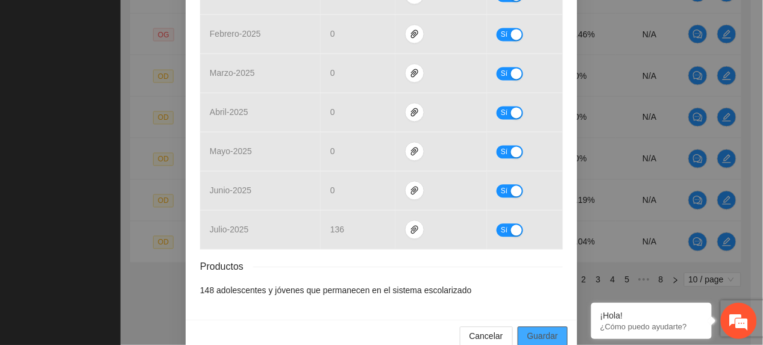
click at [543, 339] on span "Guardar" at bounding box center [542, 336] width 31 height 13
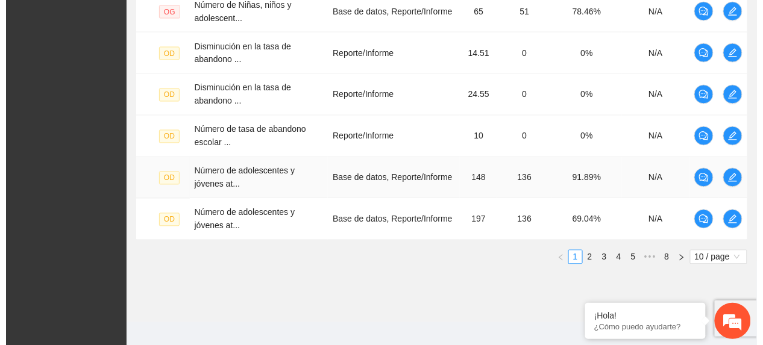
scroll to position [518, 0]
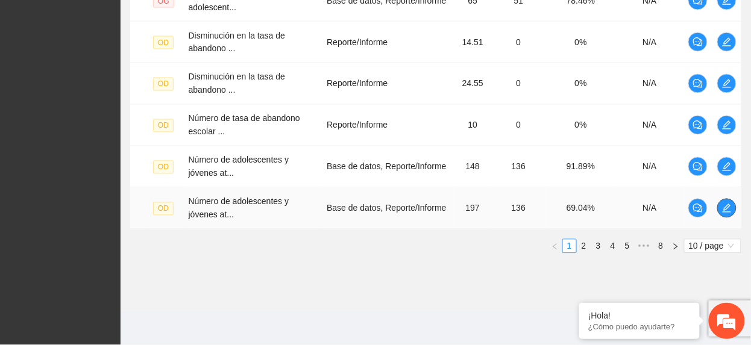
click at [722, 213] on button "button" at bounding box center [726, 208] width 19 height 19
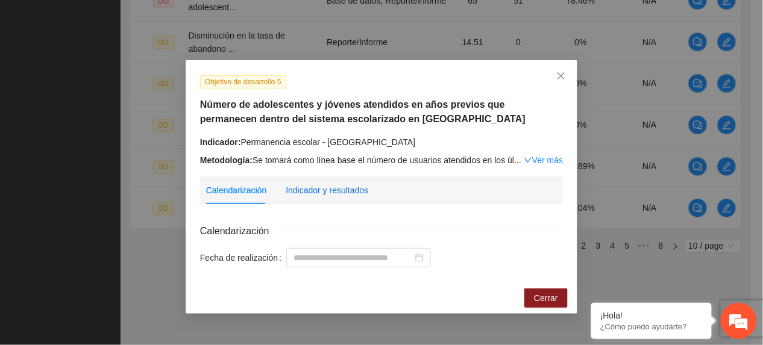
click at [316, 184] on div "Indicador y resultados" at bounding box center [327, 190] width 83 height 13
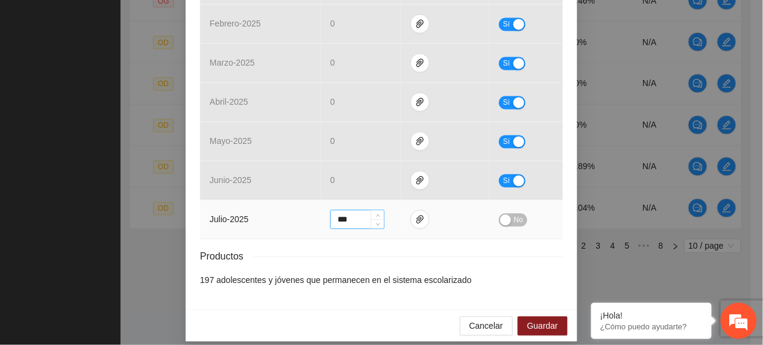
scroll to position [587, 0]
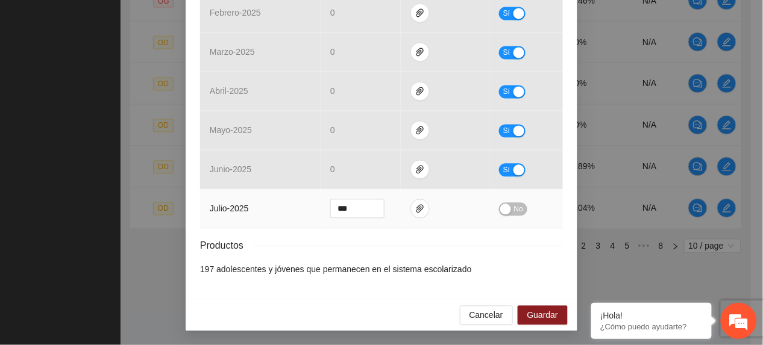
drag, startPoint x: 423, startPoint y: 204, endPoint x: 423, endPoint y: 196, distance: 7.9
click at [424, 205] on td at bounding box center [445, 208] width 89 height 39
click at [413, 213] on button "button" at bounding box center [420, 208] width 19 height 19
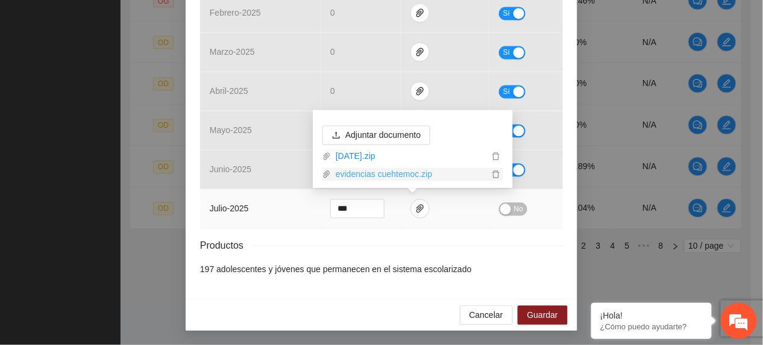
click at [391, 175] on link "evidencias cuehtemoc.zip" at bounding box center [410, 174] width 158 height 13
click at [345, 176] on link "evidencias cuehtemoc.zip" at bounding box center [410, 174] width 158 height 13
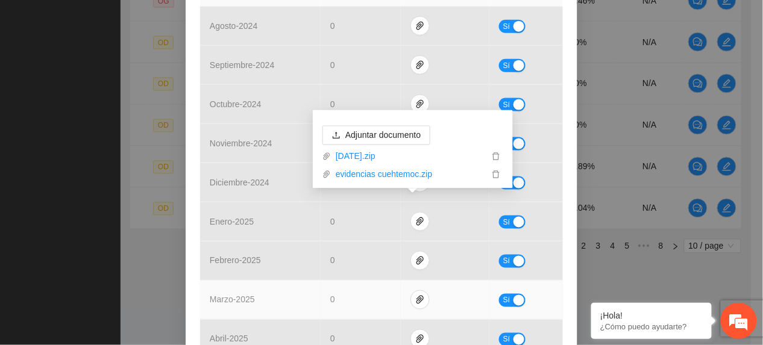
scroll to position [25, 0]
